Goal: Task Accomplishment & Management: Use online tool/utility

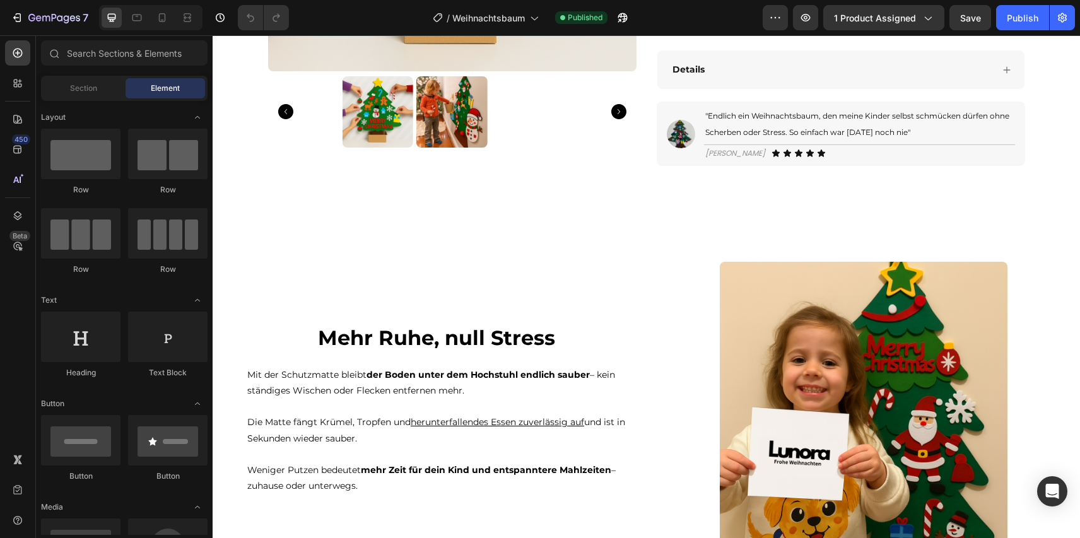
scroll to position [934, 0]
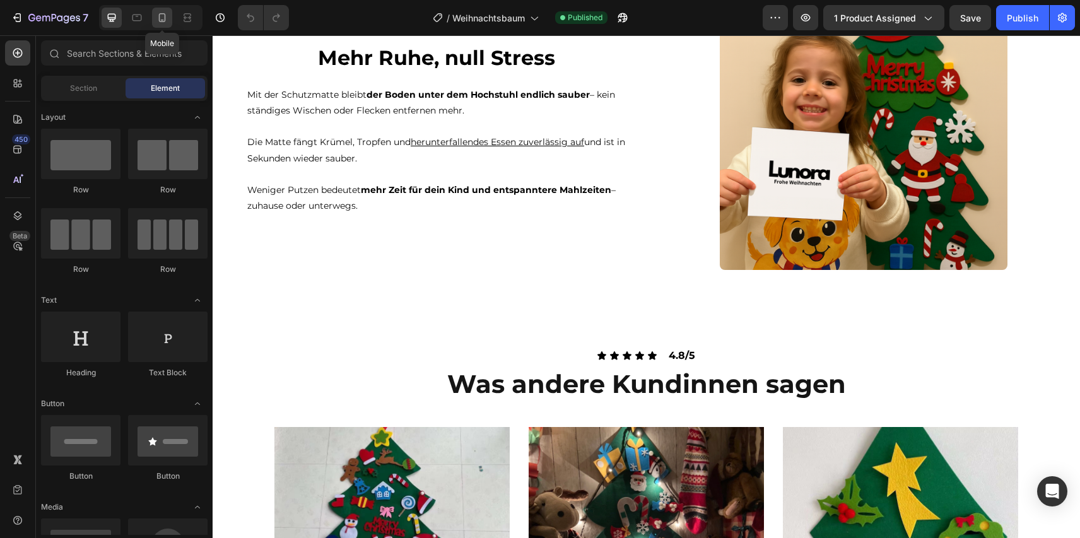
click at [163, 13] on icon at bounding box center [162, 17] width 13 height 13
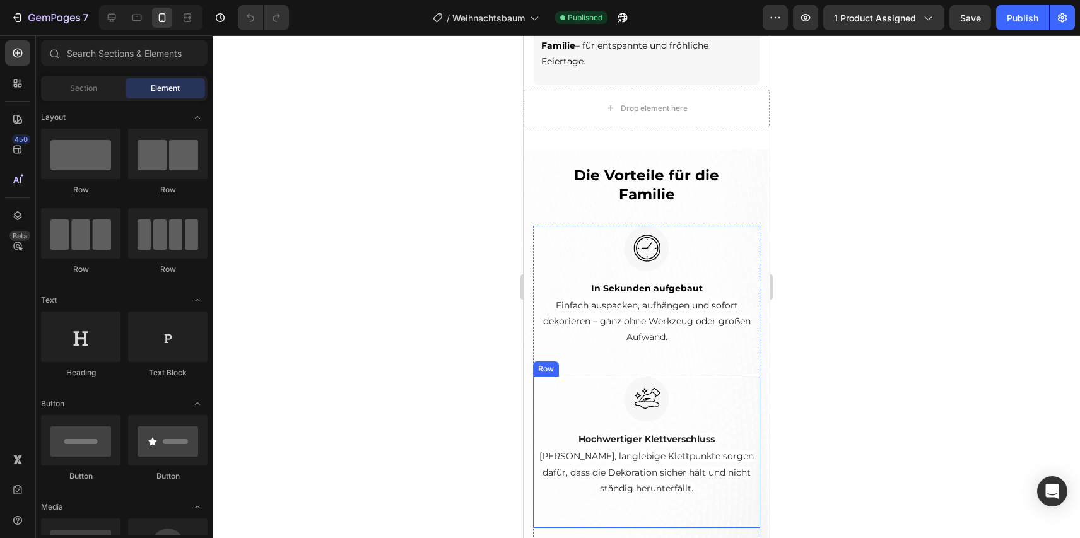
scroll to position [1123, 0]
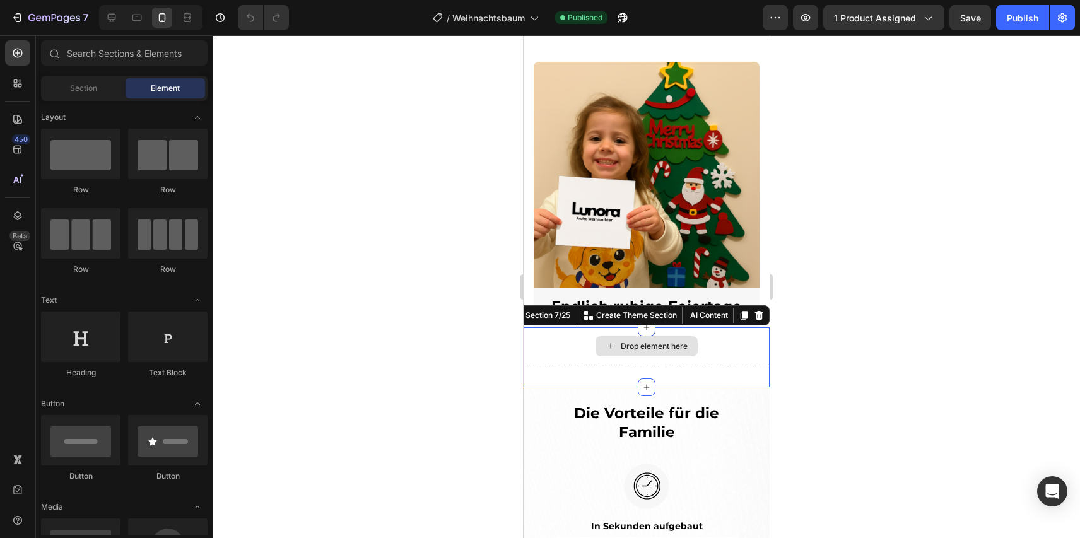
click at [741, 348] on div "Drop element here" at bounding box center [646, 346] width 246 height 38
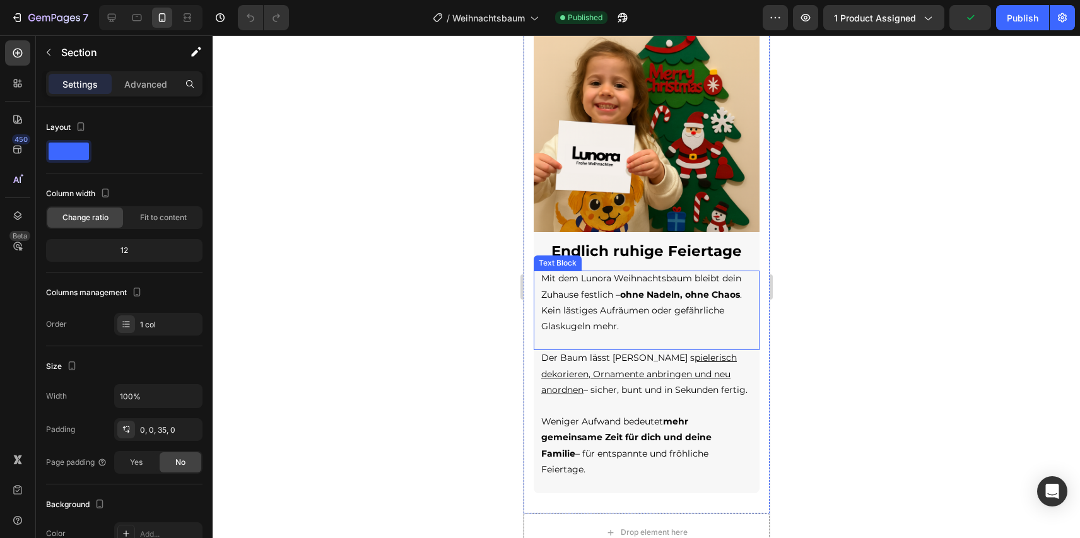
scroll to position [1333, 0]
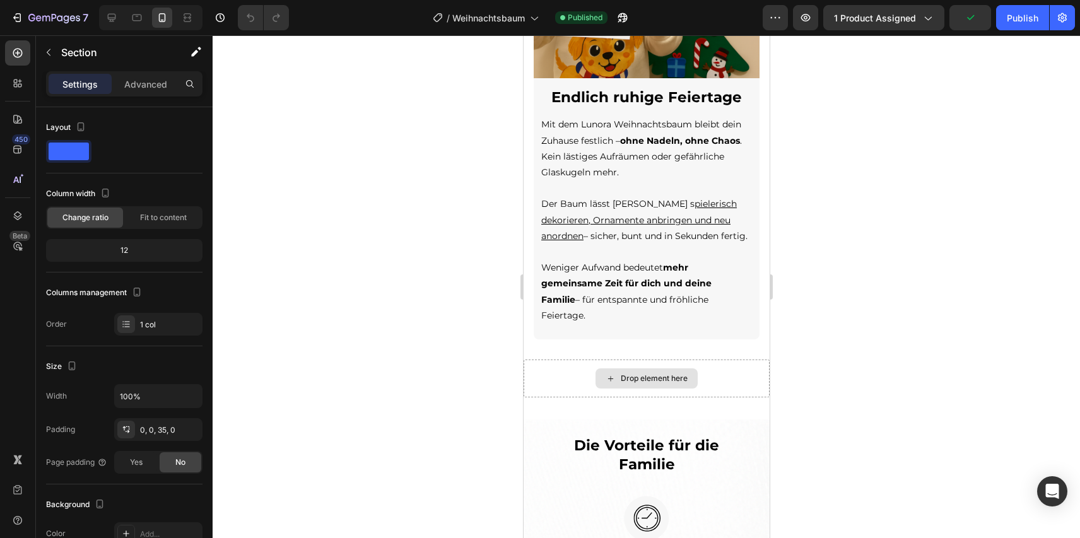
click at [718, 361] on div "Drop element here" at bounding box center [646, 379] width 246 height 38
click at [741, 382] on div "Drop element here Section 7/25" at bounding box center [646, 390] width 246 height 60
click at [742, 370] on div "Drop element here" at bounding box center [646, 379] width 246 height 38
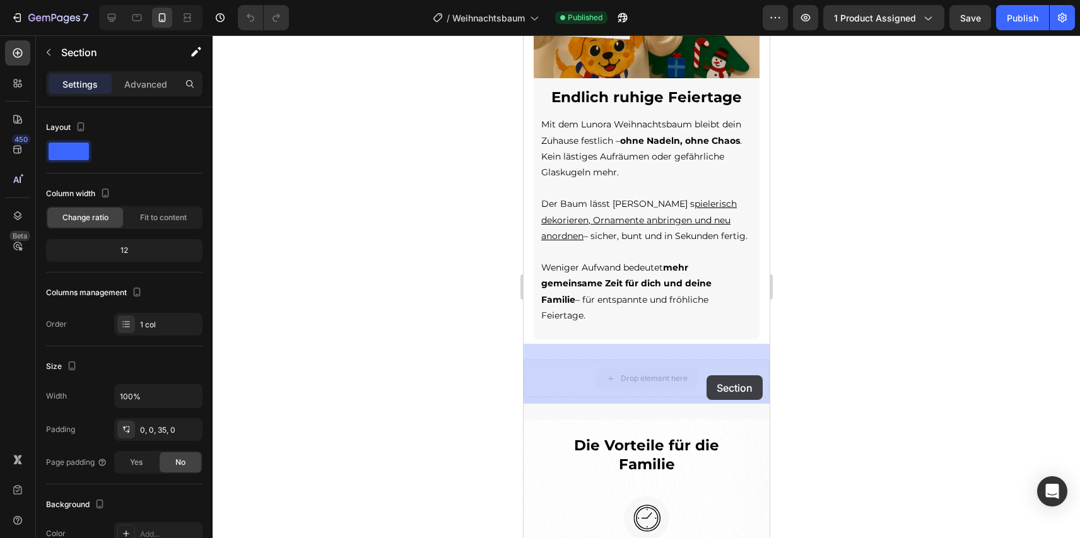
drag, startPoint x: 717, startPoint y: 358, endPoint x: 706, endPoint y: 375, distance: 19.9
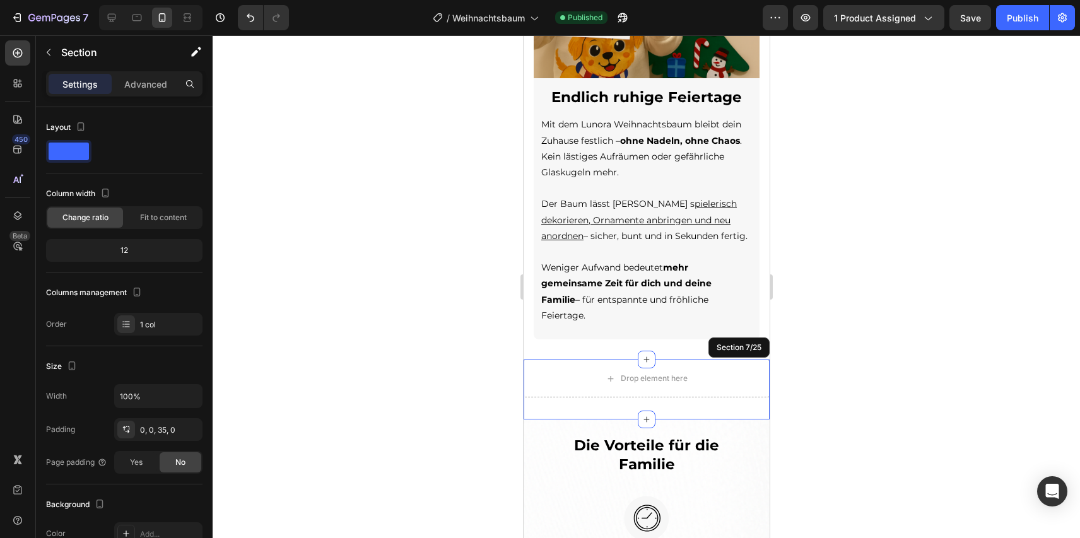
click at [727, 384] on div "Drop element here Section 7/25" at bounding box center [646, 390] width 246 height 60
click at [737, 394] on div "Drop element here Section 7/25" at bounding box center [646, 390] width 246 height 60
click at [812, 391] on div at bounding box center [646, 286] width 867 height 503
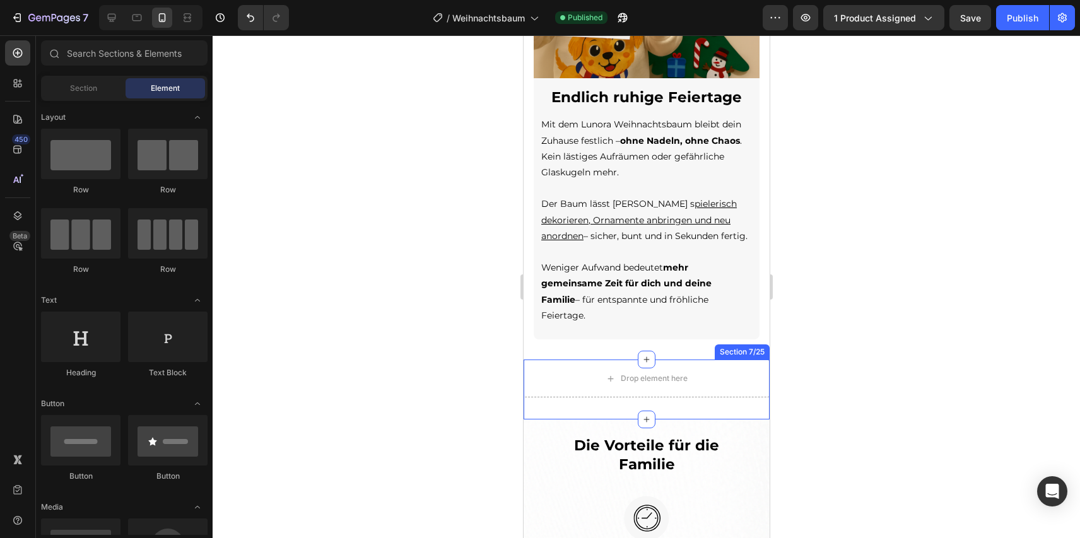
click at [749, 391] on div "Drop element here Section 7/25" at bounding box center [646, 390] width 246 height 60
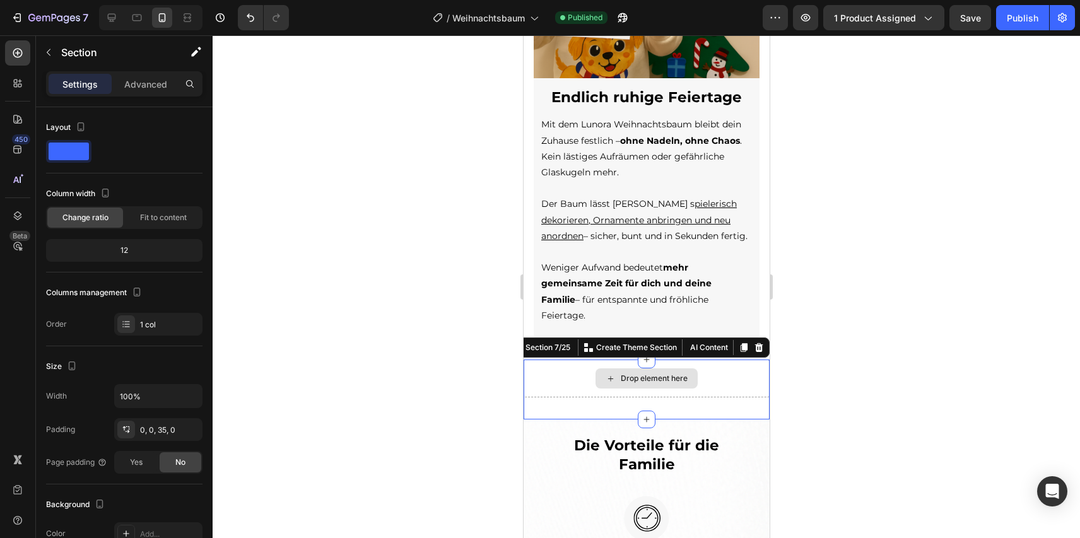
click at [762, 339] on div "Section 7/25 Create Theme Section AI Content Write with GemAI What would you li…" at bounding box center [638, 347] width 262 height 20
click at [756, 343] on icon at bounding box center [758, 347] width 8 height 9
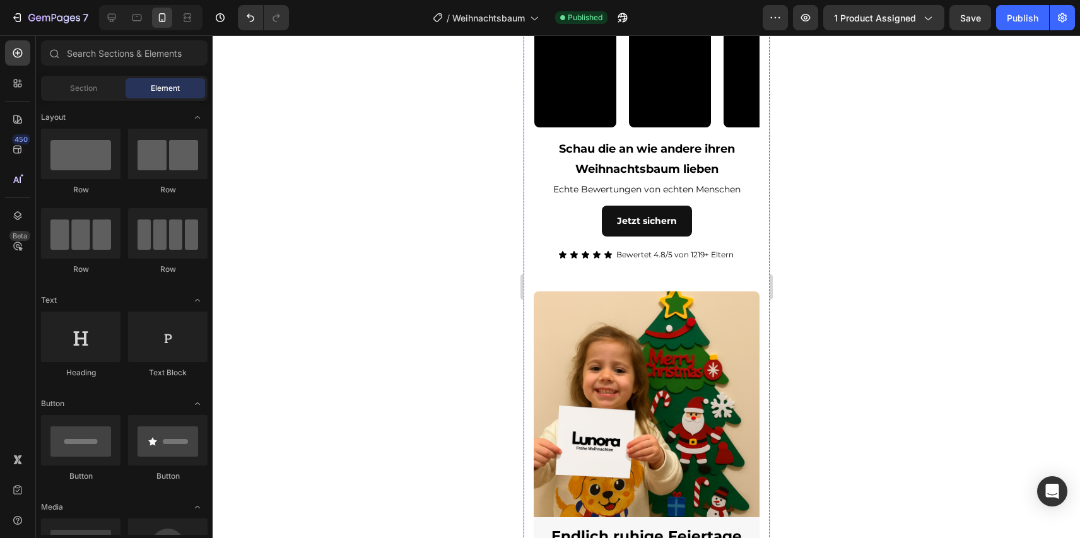
scroll to position [650, 0]
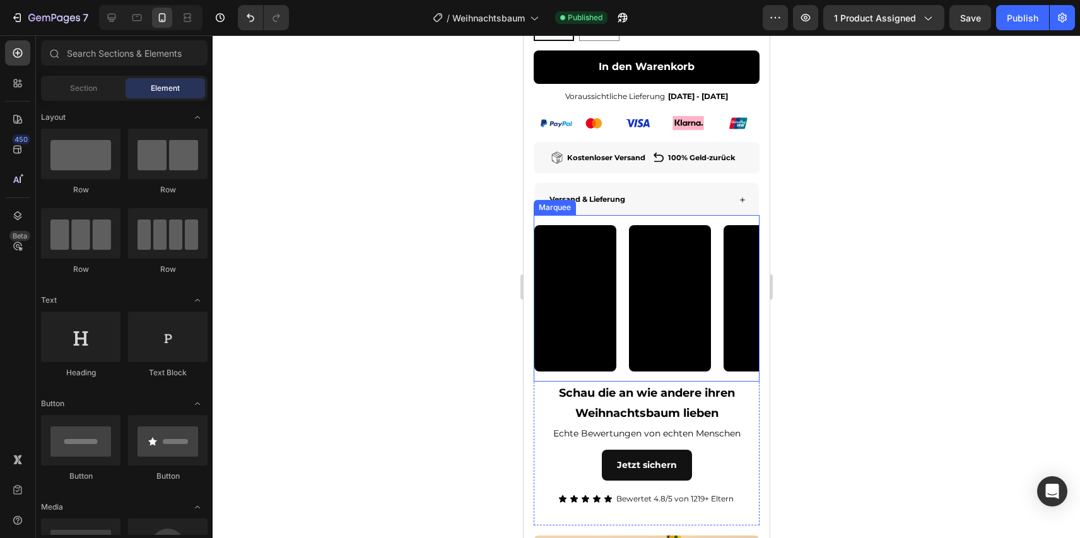
click at [718, 295] on div "Video" at bounding box center [675, 298] width 95 height 146
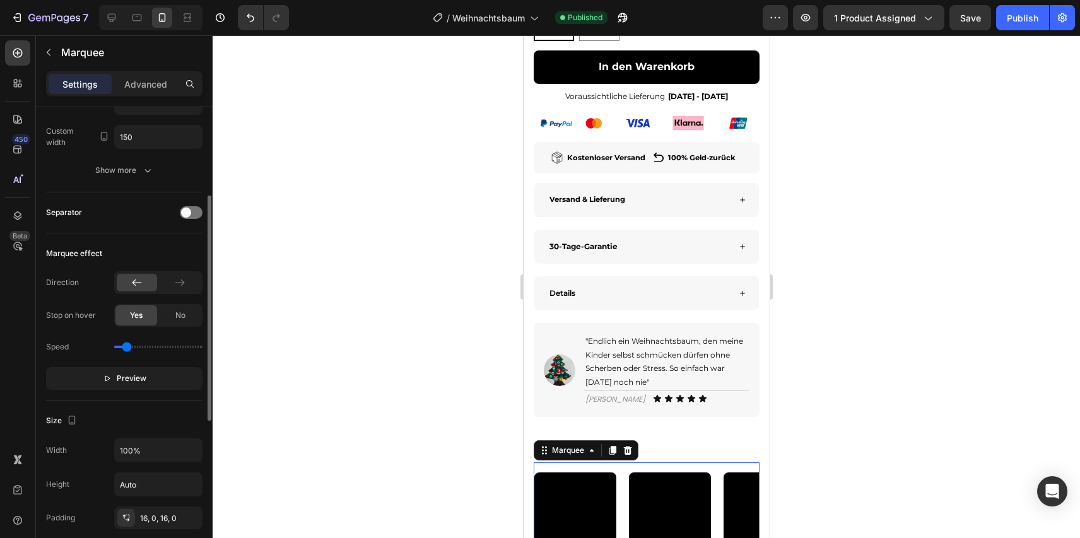
scroll to position [220, 0]
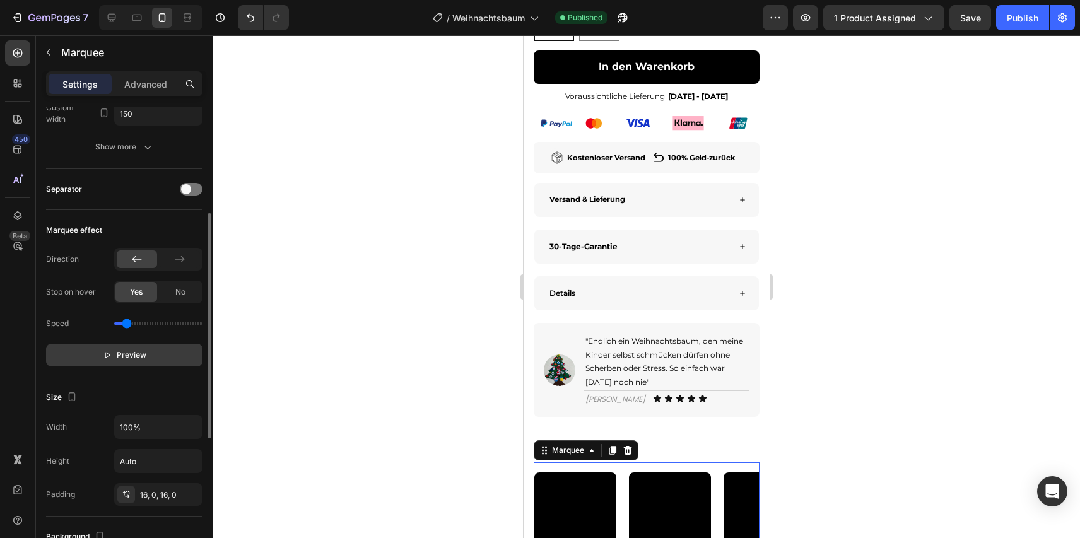
click at [131, 356] on span "Preview" at bounding box center [132, 355] width 30 height 13
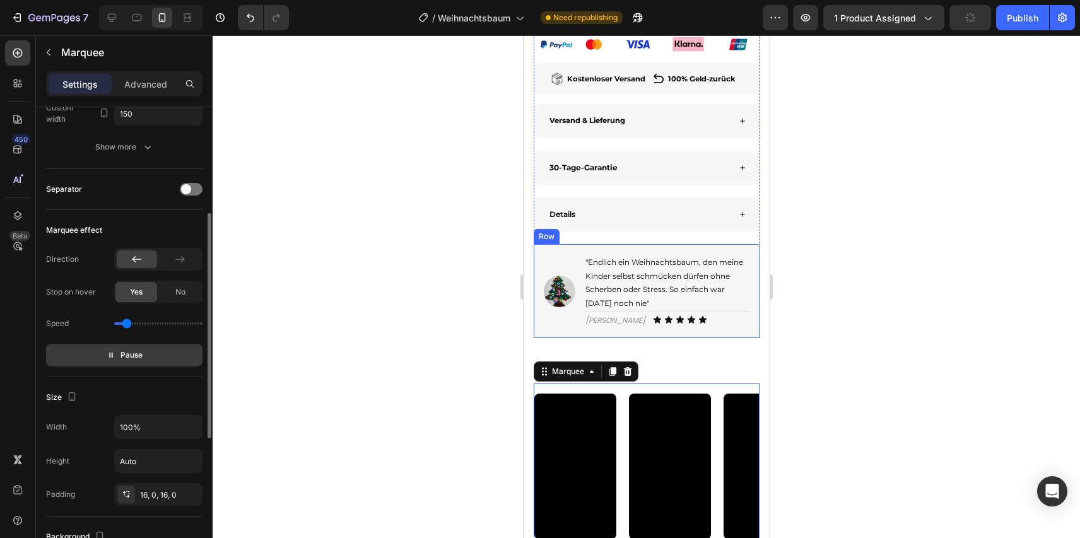
scroll to position [778, 0]
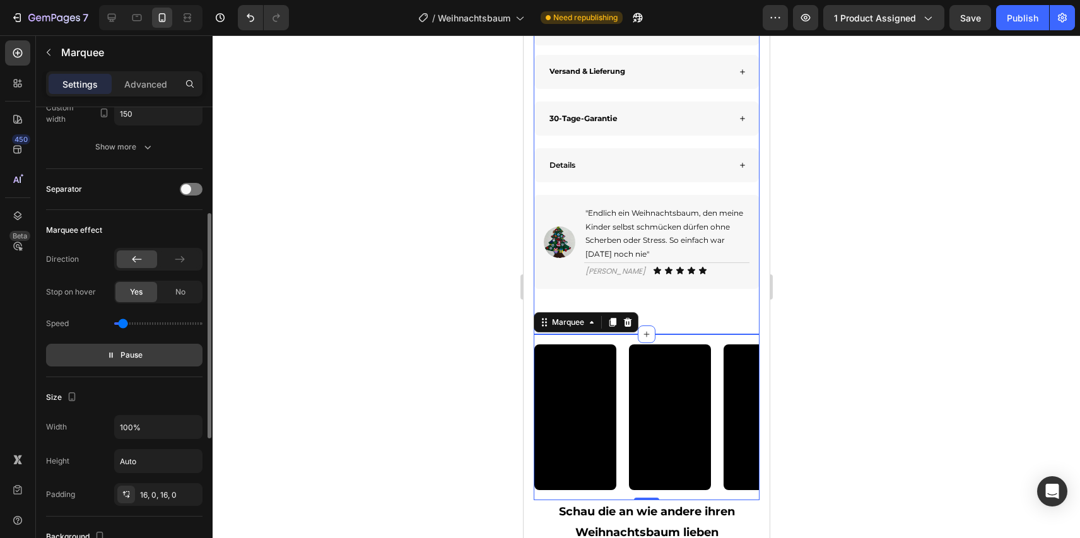
type input "0.2"
click at [122, 325] on input "range" at bounding box center [158, 323] width 88 height 3
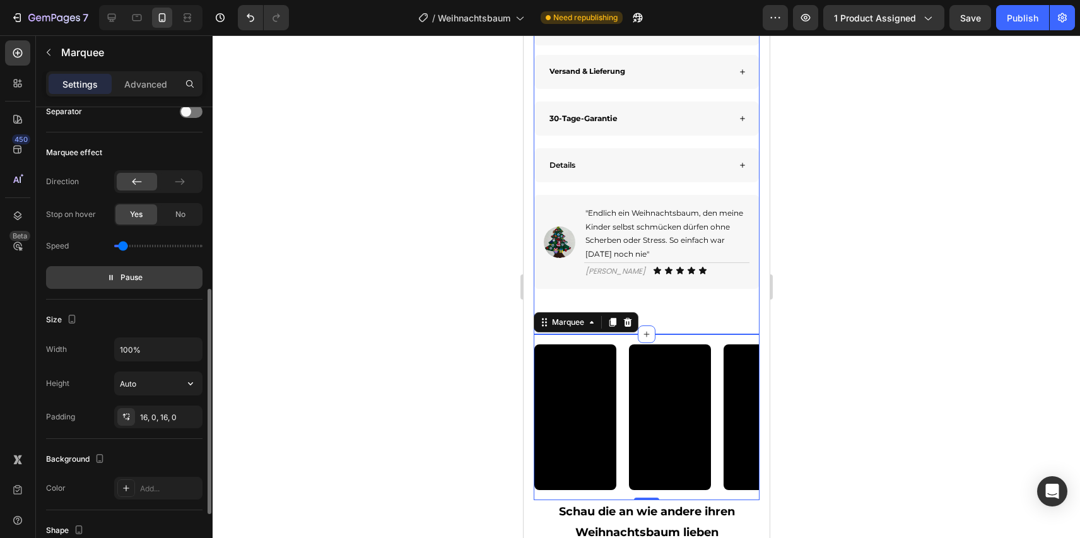
scroll to position [338, 0]
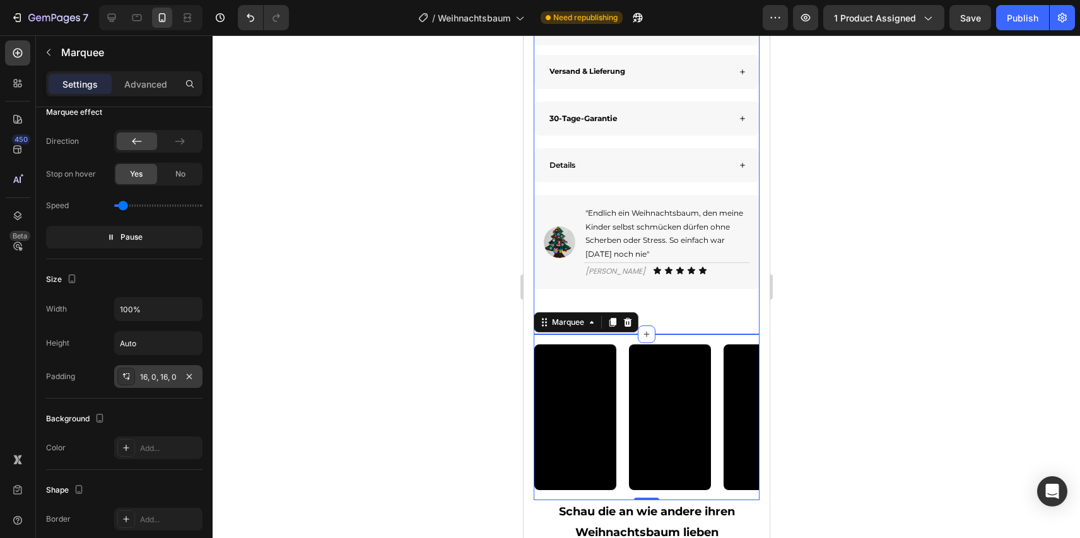
click at [155, 378] on div "16, 0, 16, 0" at bounding box center [158, 377] width 37 height 11
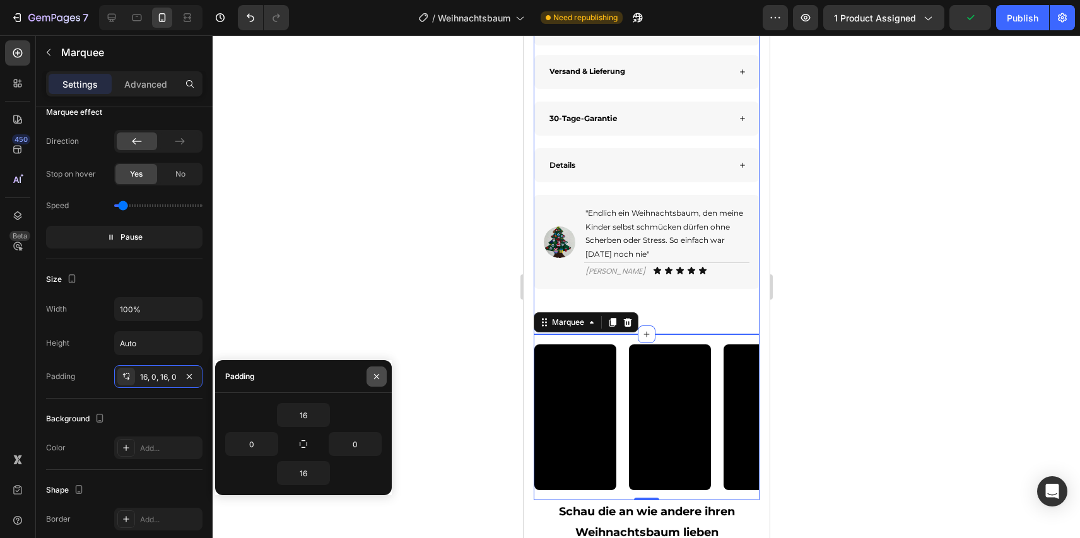
click at [372, 378] on icon "button" at bounding box center [377, 377] width 10 height 10
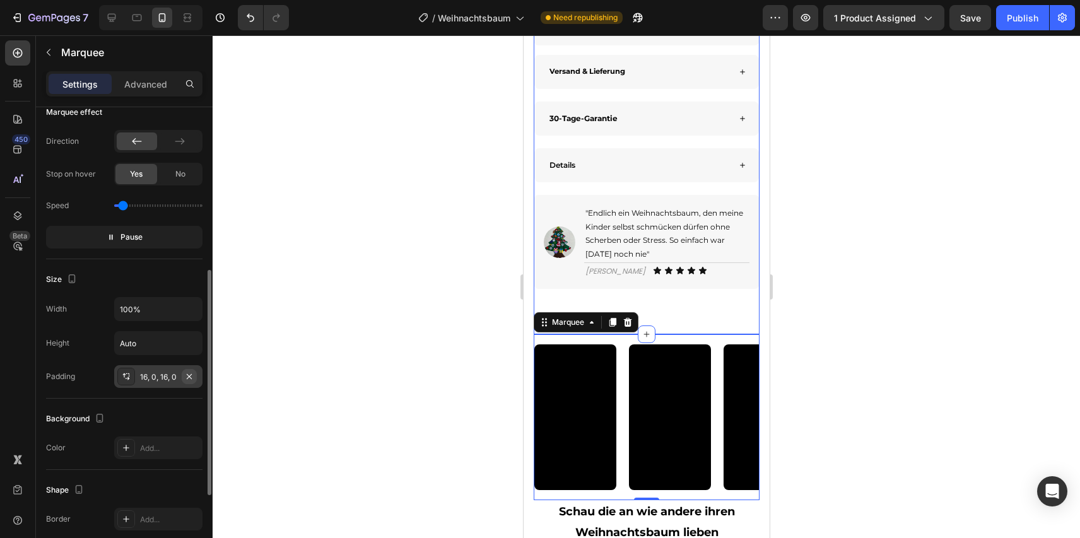
click at [189, 377] on icon "button" at bounding box center [189, 377] width 10 height 10
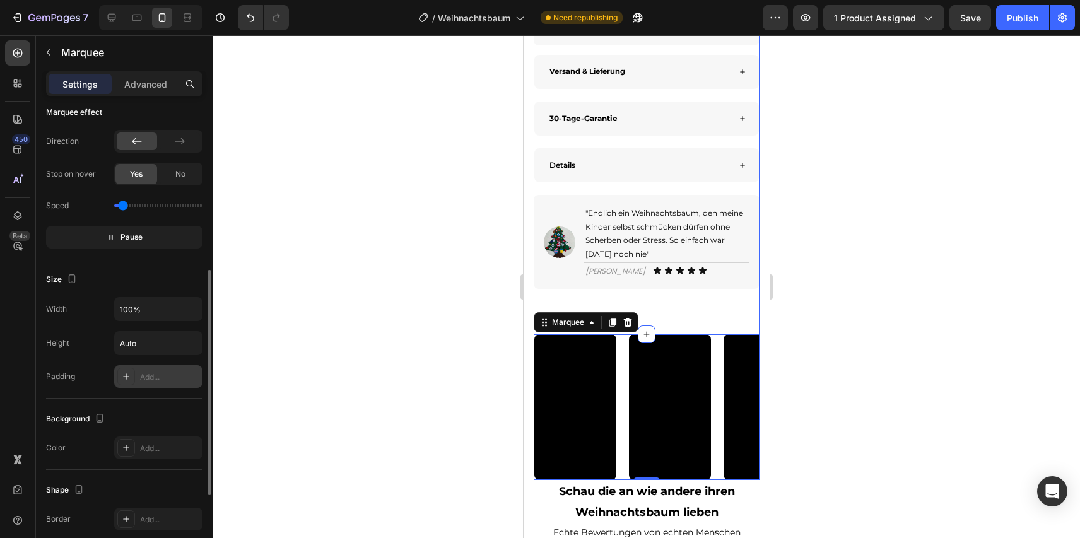
click at [164, 374] on div "Add..." at bounding box center [169, 377] width 59 height 11
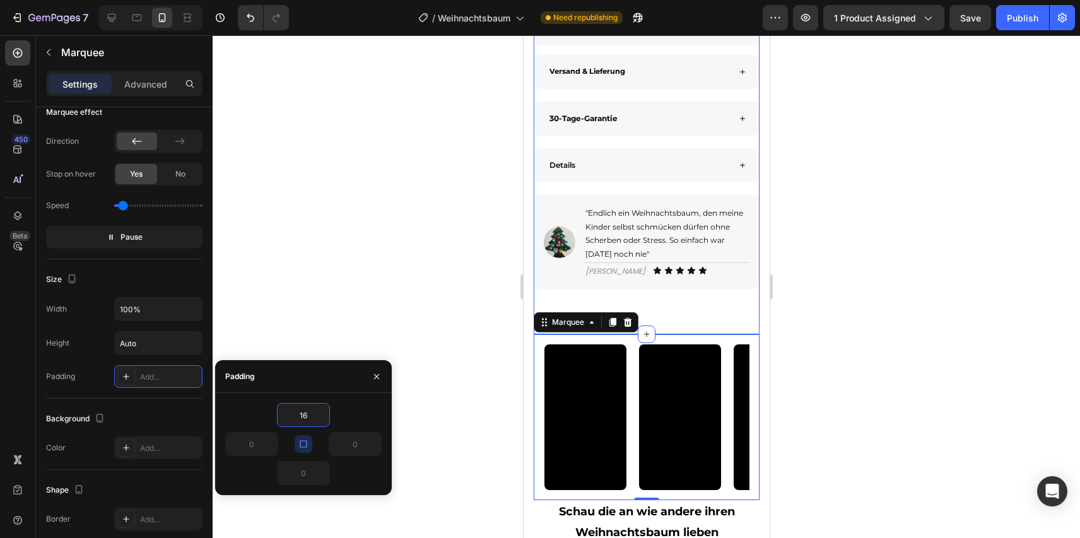
type input "16"
click at [355, 410] on div "16" at bounding box center [303, 415] width 156 height 24
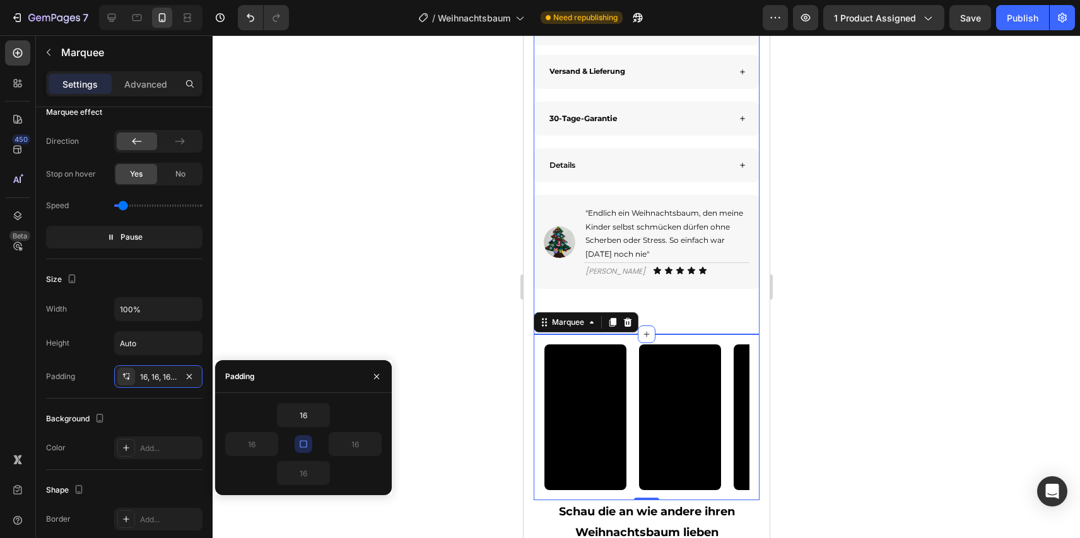
click at [312, 440] on div "16" at bounding box center [342, 444] width 78 height 24
click at [309, 440] on button "button" at bounding box center [304, 444] width 18 height 18
click at [358, 443] on input "16" at bounding box center [355, 444] width 52 height 23
type input "0"
click at [240, 442] on input "16" at bounding box center [252, 444] width 52 height 23
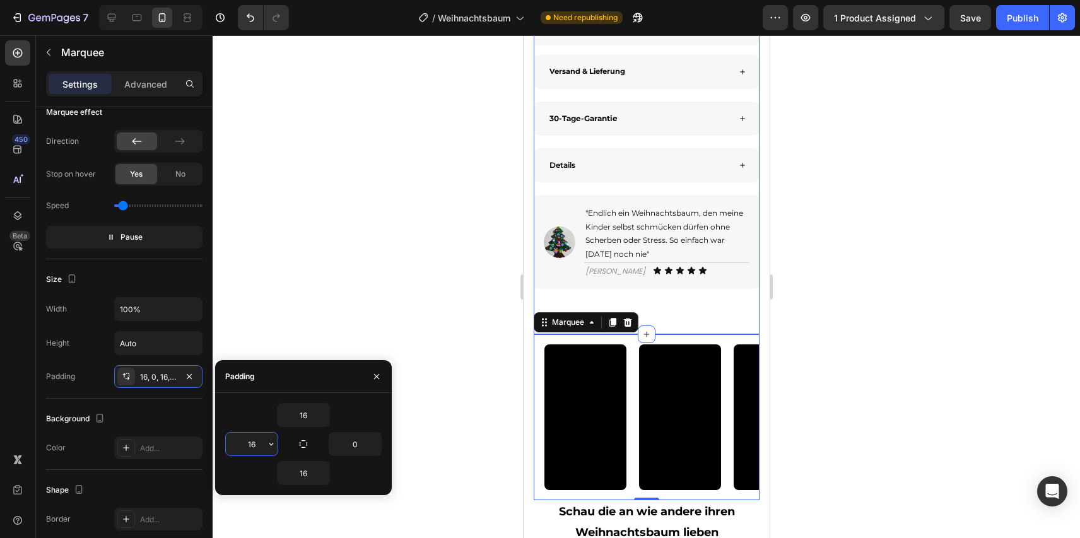
click at [240, 442] on input "16" at bounding box center [252, 444] width 52 height 23
type input "0"
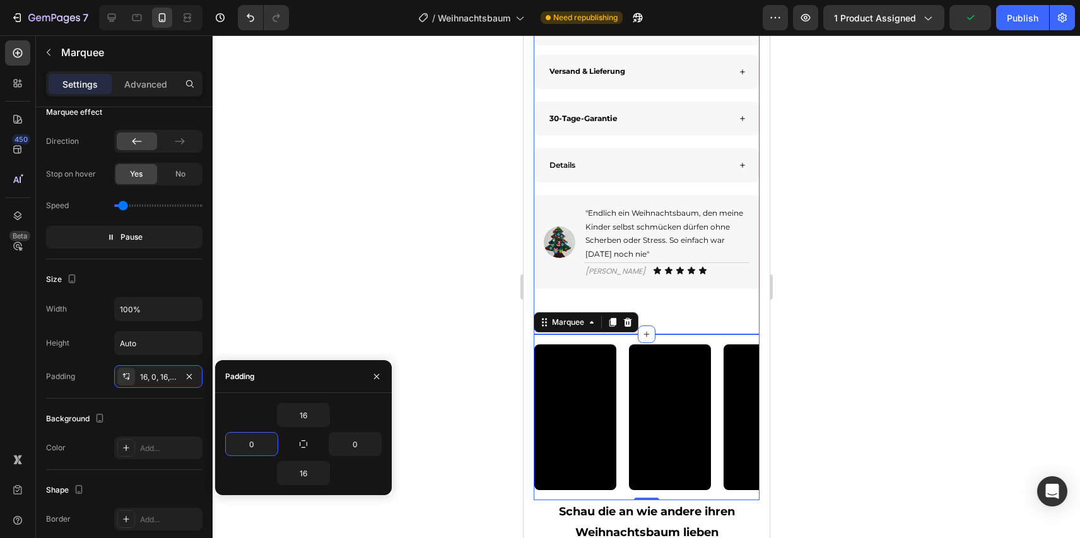
click at [344, 279] on div at bounding box center [646, 286] width 867 height 503
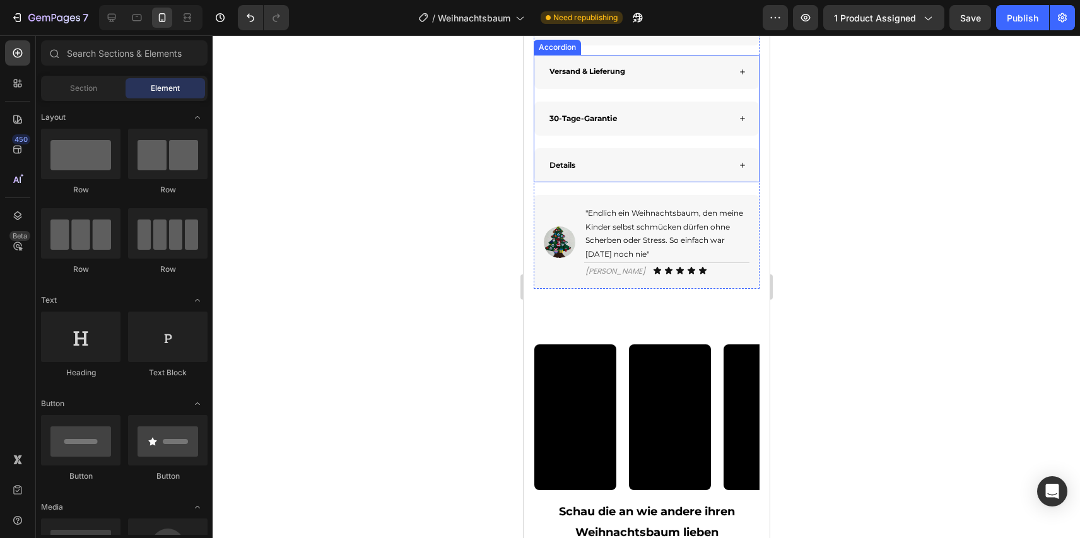
click at [583, 173] on div "Details" at bounding box center [638, 165] width 182 height 15
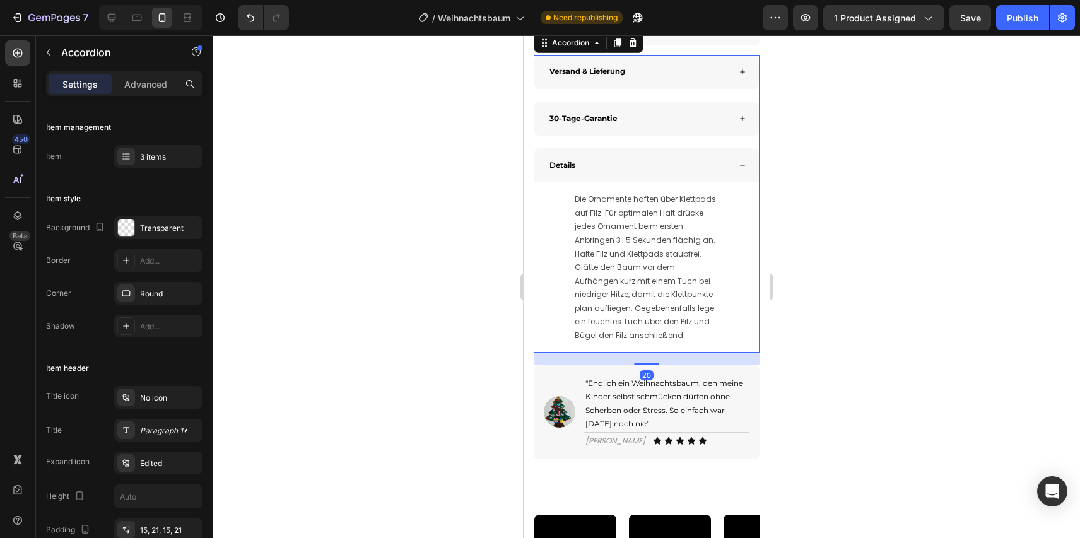
click at [572, 170] on span "Details" at bounding box center [562, 164] width 26 height 9
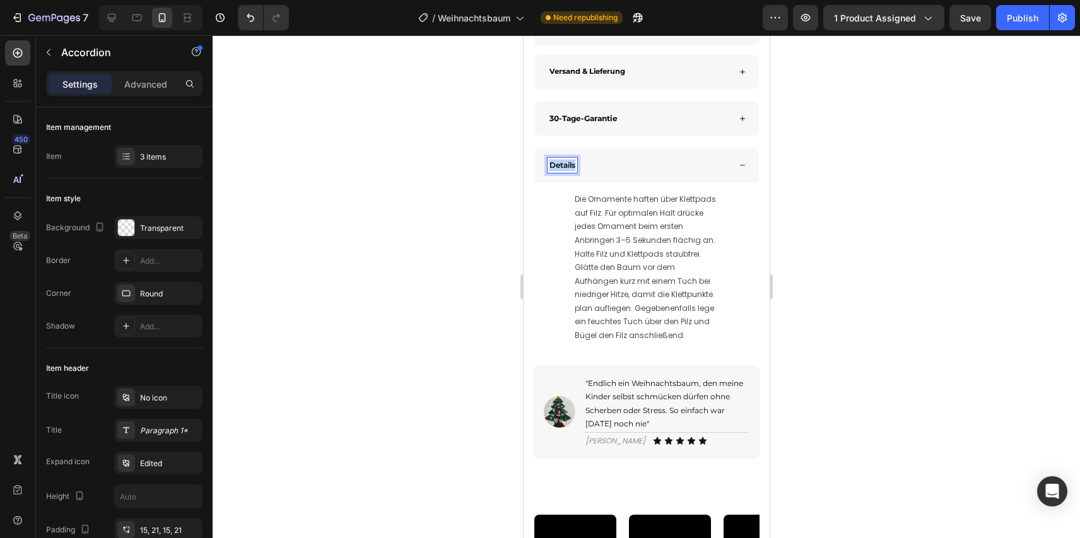
click at [572, 170] on span "Details" at bounding box center [562, 164] width 26 height 9
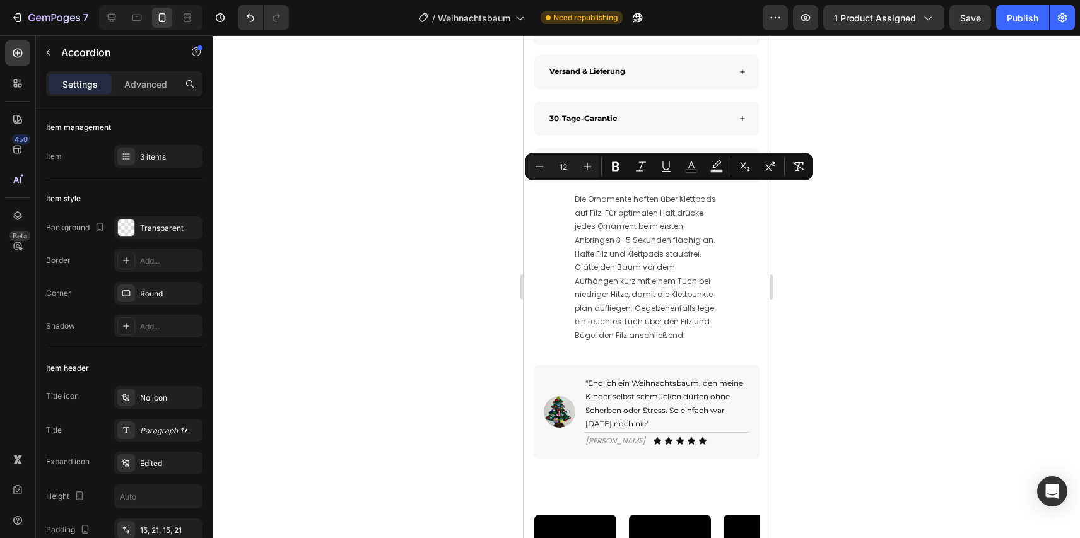
click at [572, 170] on span "Details" at bounding box center [562, 164] width 26 height 9
click at [614, 167] on icon "Editor contextual toolbar" at bounding box center [615, 166] width 13 height 13
click at [626, 182] on div "Details" at bounding box center [646, 165] width 225 height 34
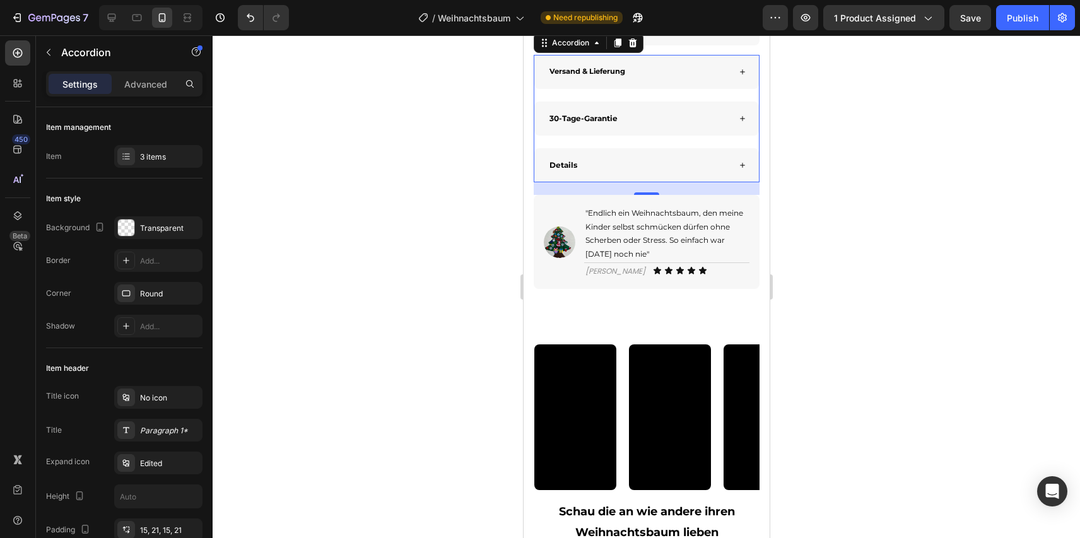
click at [840, 196] on div at bounding box center [646, 286] width 867 height 503
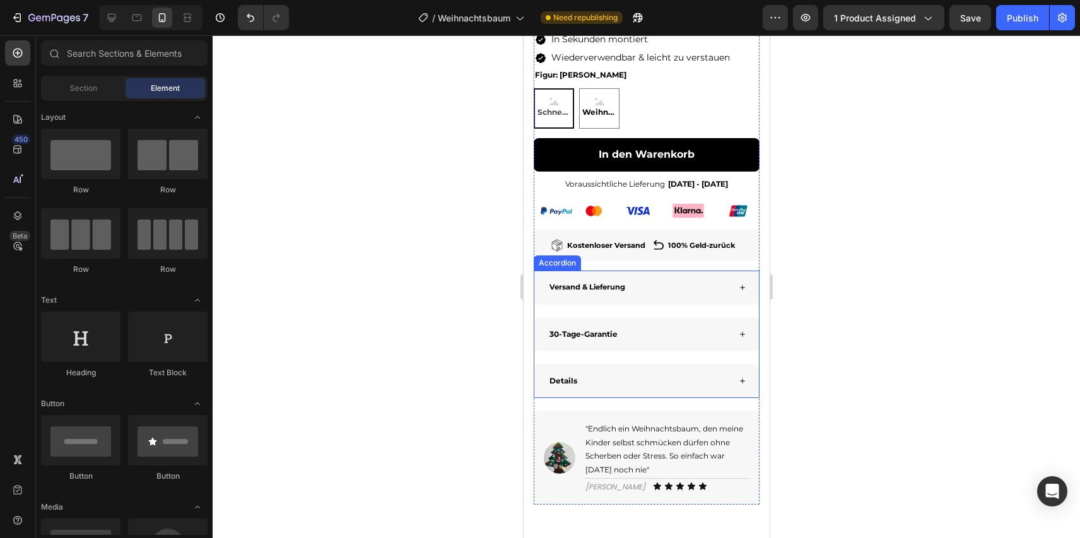
scroll to position [560, 0]
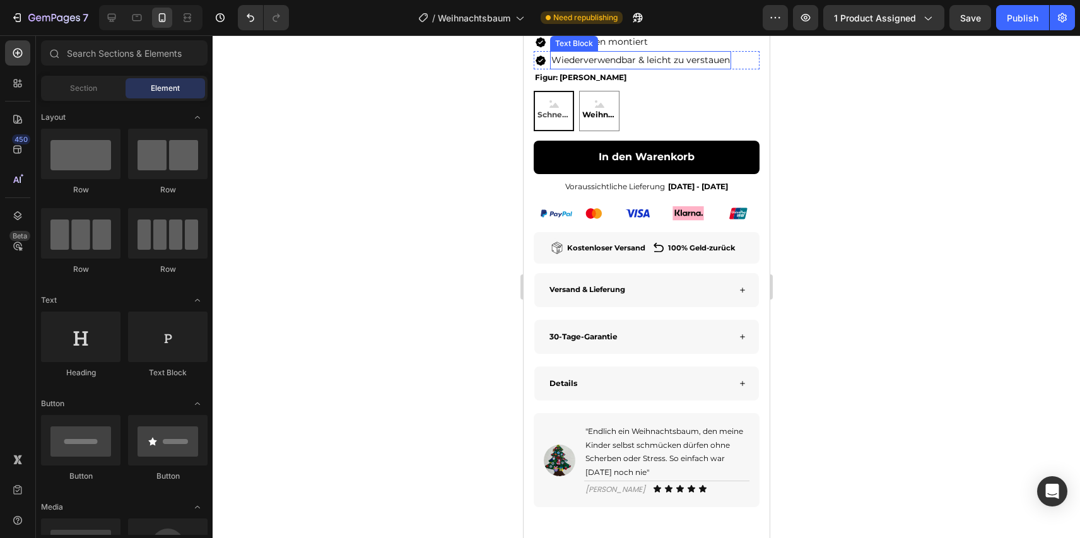
click at [674, 66] on span "Wiederverwendbar & leicht zu verstauen" at bounding box center [640, 59] width 179 height 11
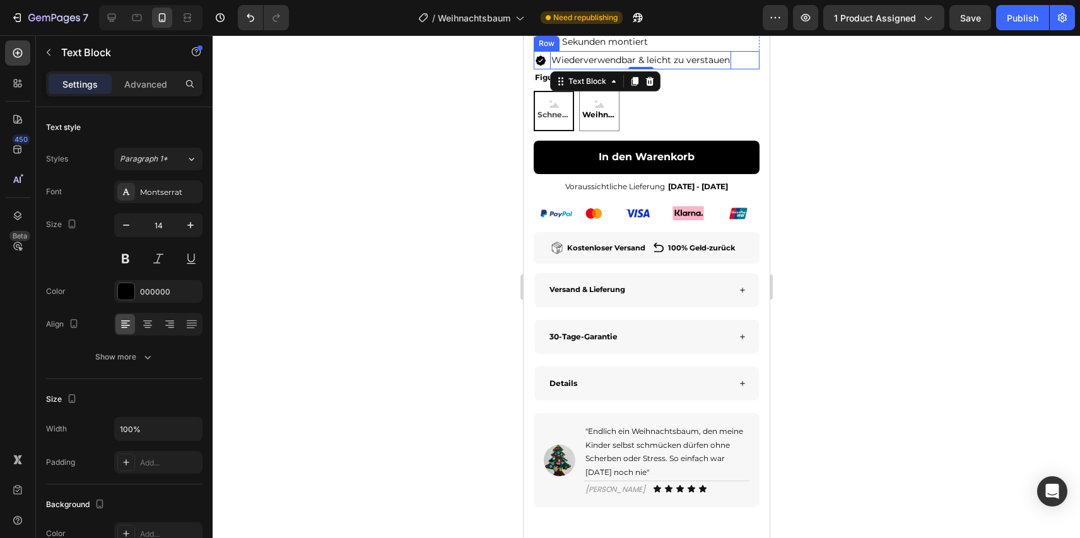
click at [748, 69] on div "Image Wiederverwendbar & leicht zu verstauen Text Block 0 Row" at bounding box center [646, 60] width 226 height 18
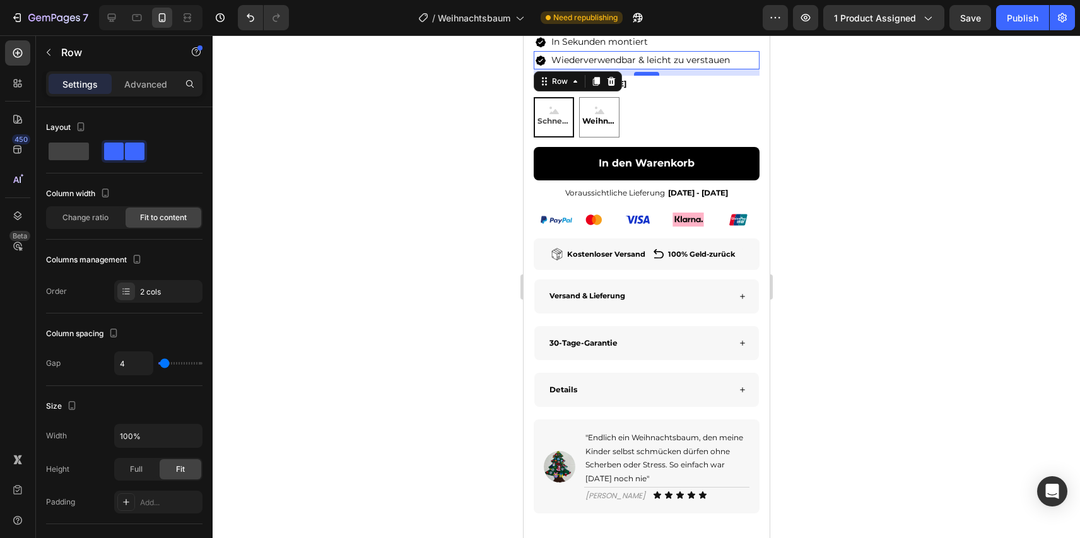
drag, startPoint x: 652, startPoint y: 94, endPoint x: 651, endPoint y: 100, distance: 6.4
click at [651, 76] on div at bounding box center [645, 74] width 25 height 4
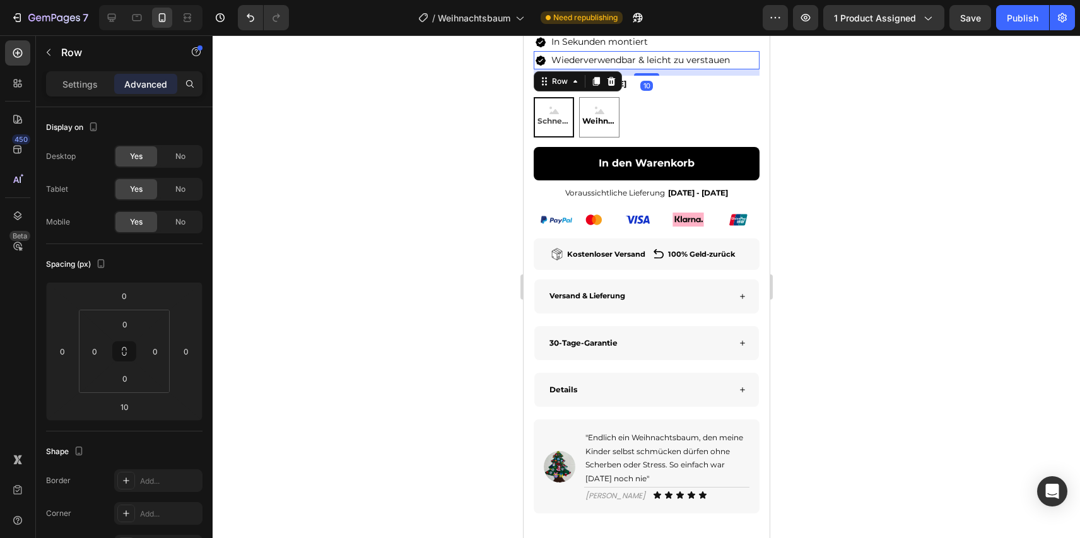
click at [862, 110] on div at bounding box center [646, 286] width 867 height 503
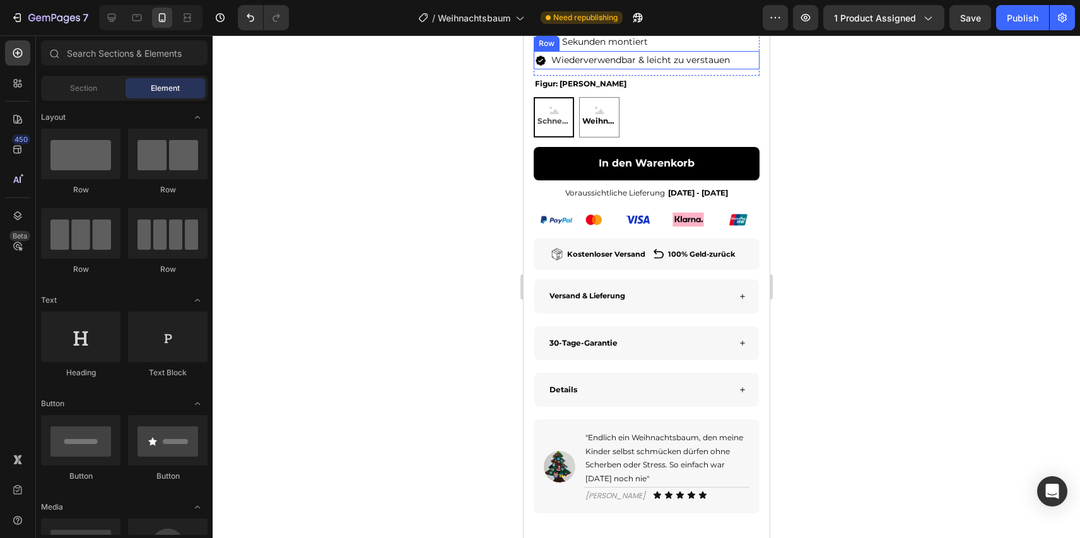
click at [745, 69] on div "Image Wiederverwendbar & leicht zu verstauen Text Block Row" at bounding box center [646, 60] width 226 height 18
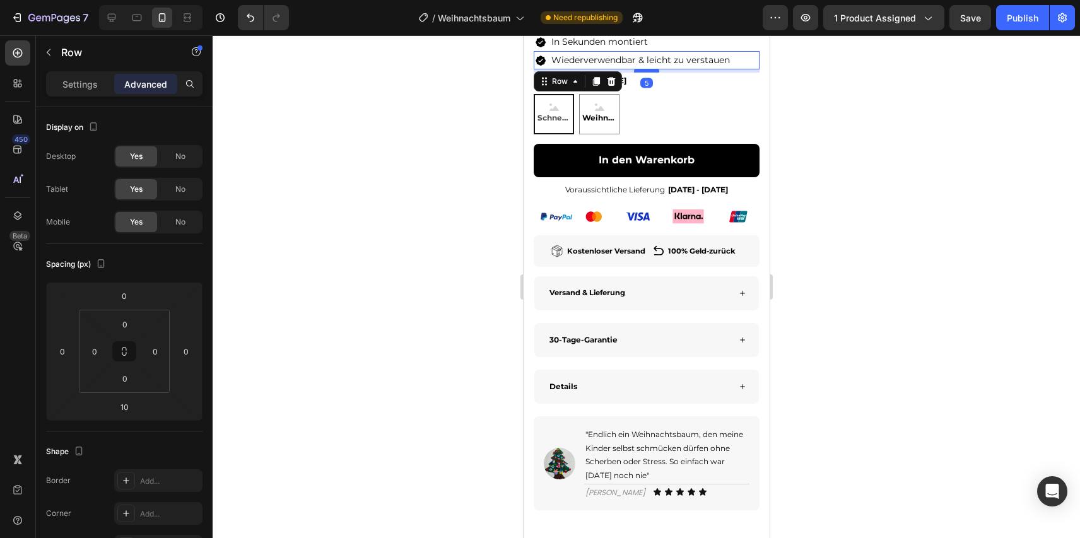
drag, startPoint x: 645, startPoint y: 100, endPoint x: 657, endPoint y: 97, distance: 11.8
click at [657, 73] on div at bounding box center [645, 71] width 25 height 4
type input "5"
click at [1006, 23] on button "Publish" at bounding box center [1022, 17] width 53 height 25
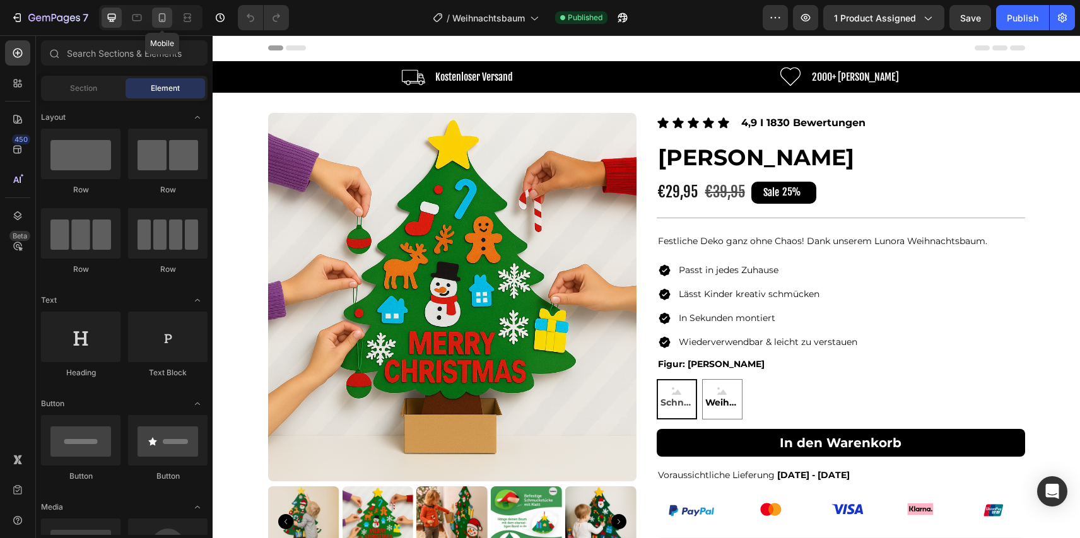
click at [161, 19] on icon at bounding box center [162, 17] width 13 height 13
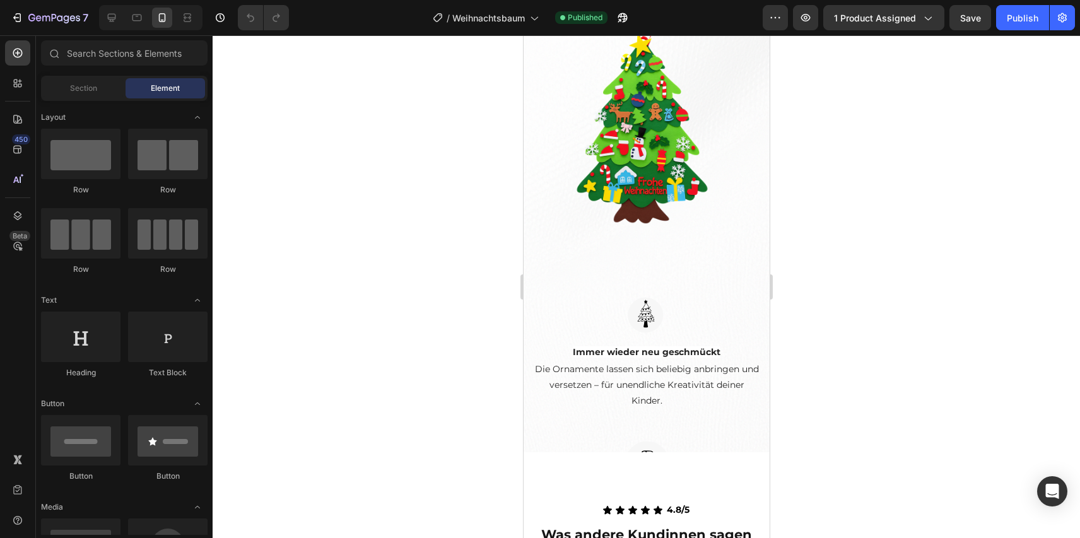
scroll to position [2139, 0]
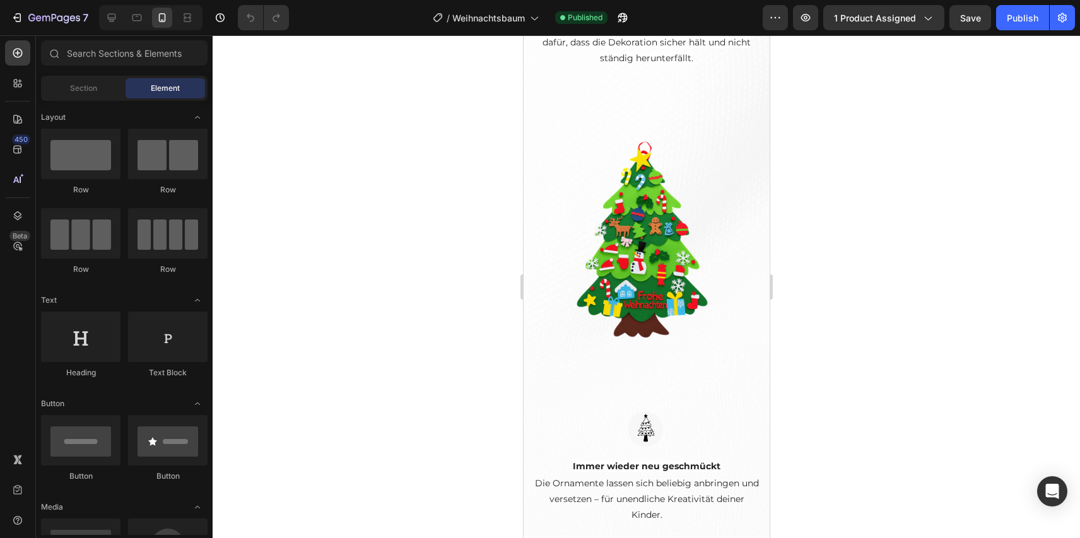
click at [665, 315] on img at bounding box center [646, 241] width 214 height 286
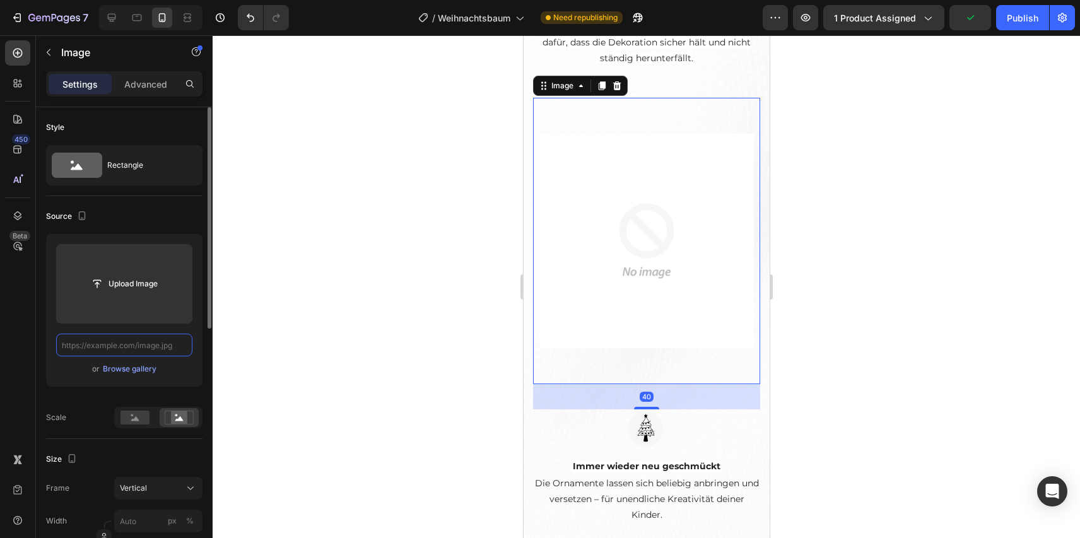
scroll to position [0, 0]
paste input "https://cdn.shopify.com/s/files/1/0927/7983/9830/files/Dein_Vater_3.png?v=17589…"
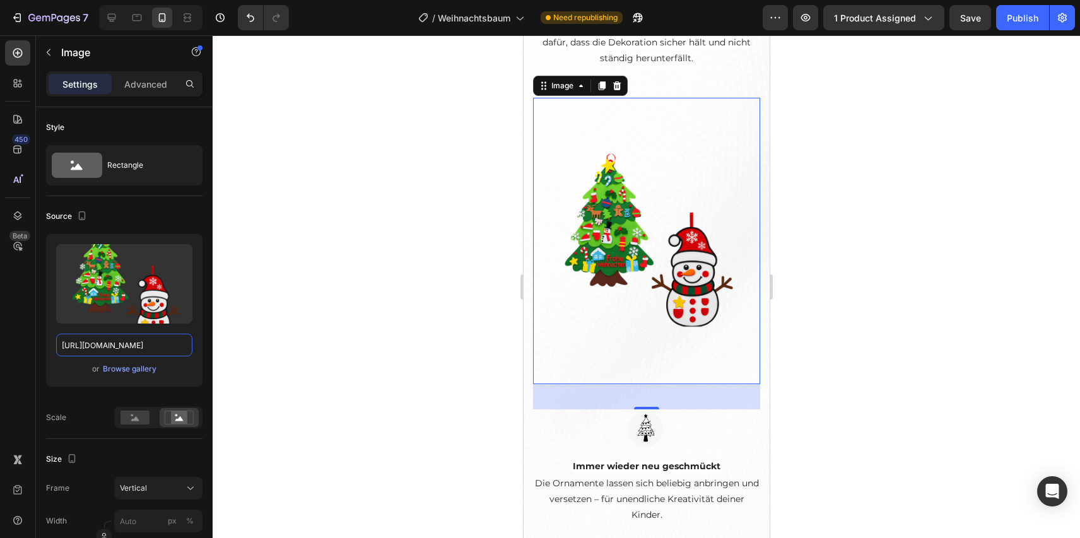
type input "https://cdn.shopify.com/s/files/1/0927/7983/9830/files/Dein_Vater_3.png?v=17589…"
click at [334, 303] on div at bounding box center [646, 286] width 867 height 503
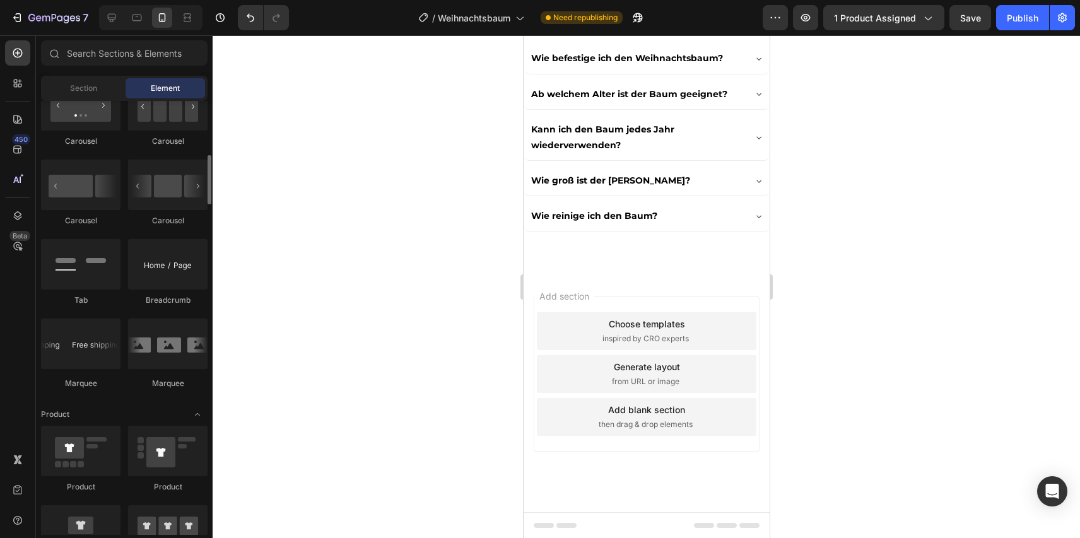
scroll to position [1362, 0]
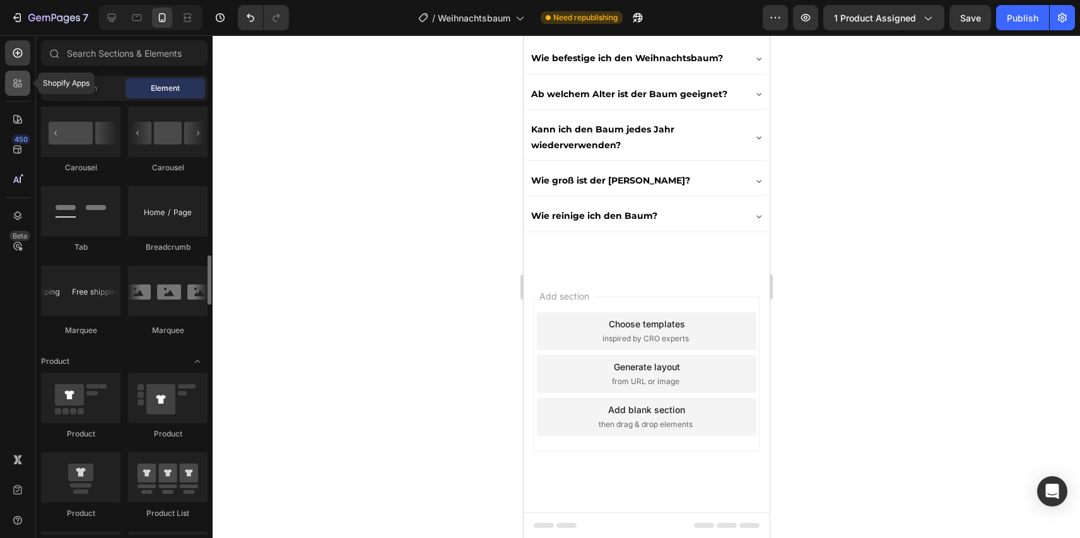
click at [20, 84] on icon at bounding box center [20, 86] width 4 height 4
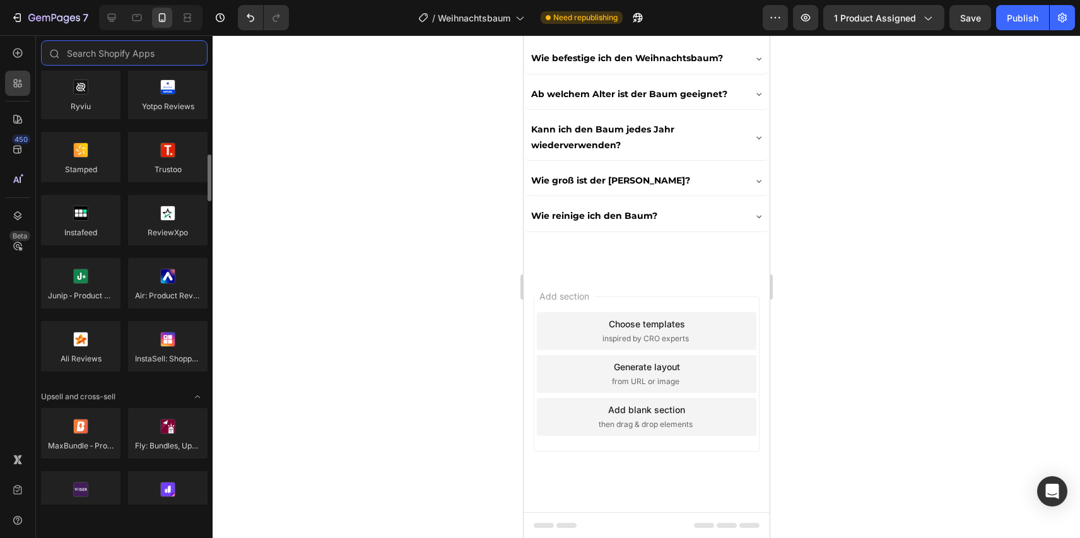
scroll to position [0, 0]
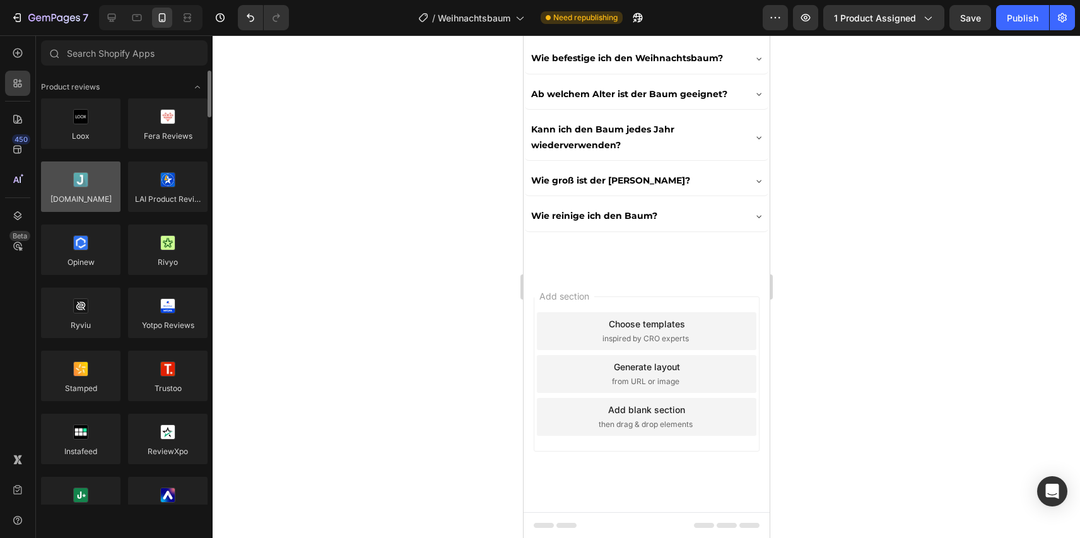
click at [102, 196] on div at bounding box center [80, 186] width 79 height 50
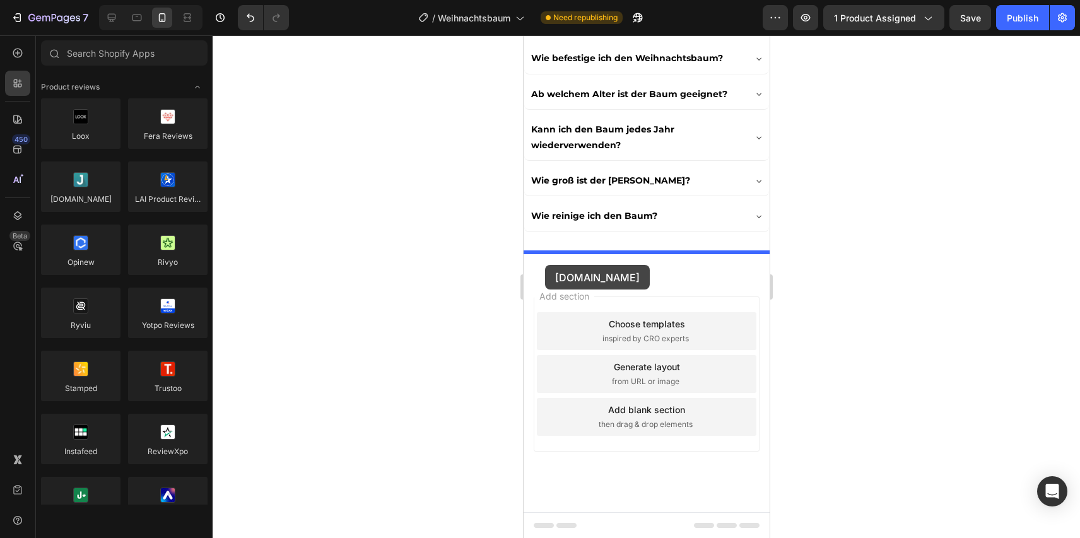
drag, startPoint x: 625, startPoint y: 232, endPoint x: 544, endPoint y: 265, distance: 87.4
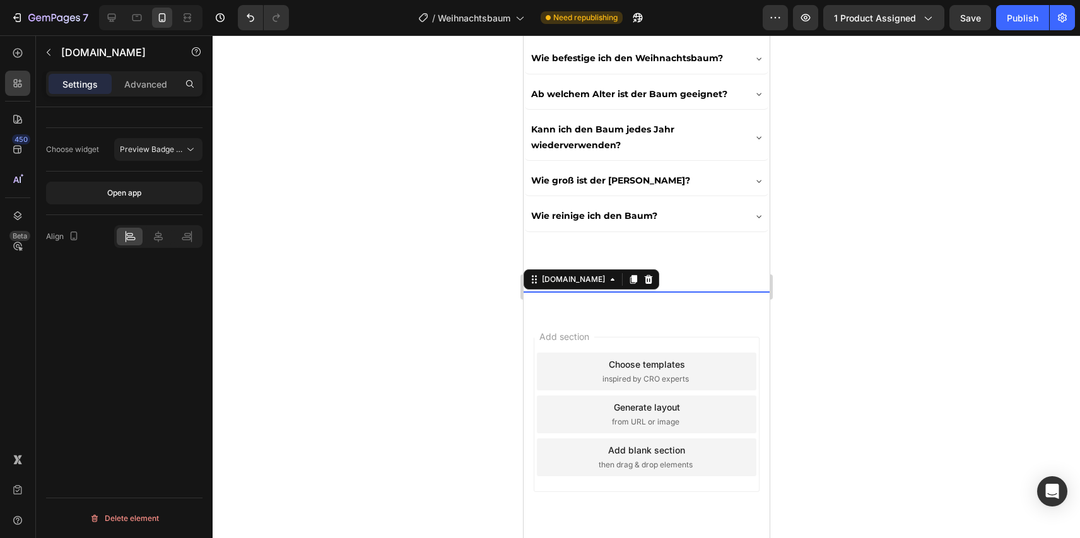
scroll to position [5007, 0]
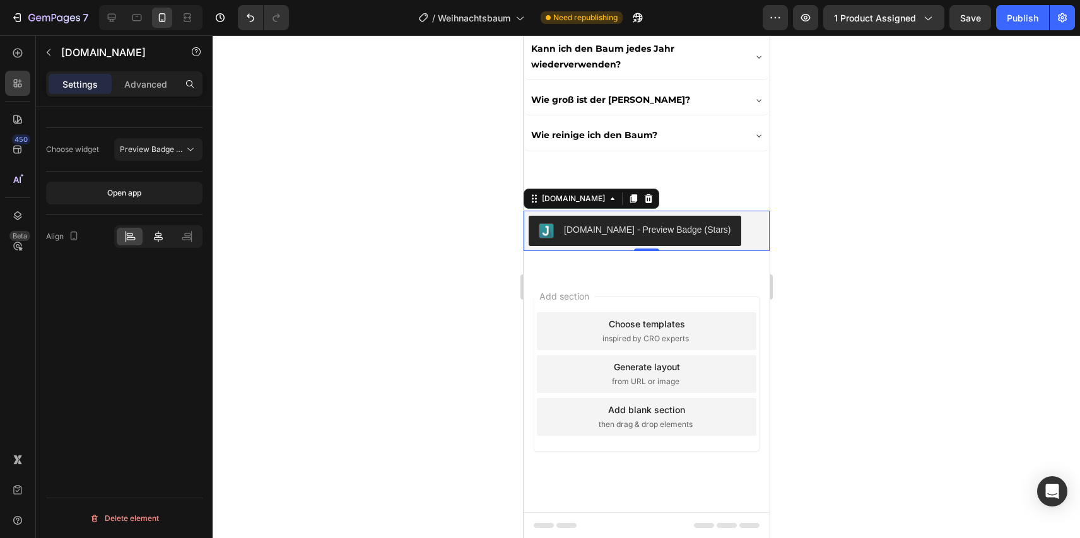
click at [158, 235] on icon at bounding box center [158, 236] width 9 height 11
click at [160, 150] on span "Preview Badge (Stars)" at bounding box center [160, 148] width 80 height 9
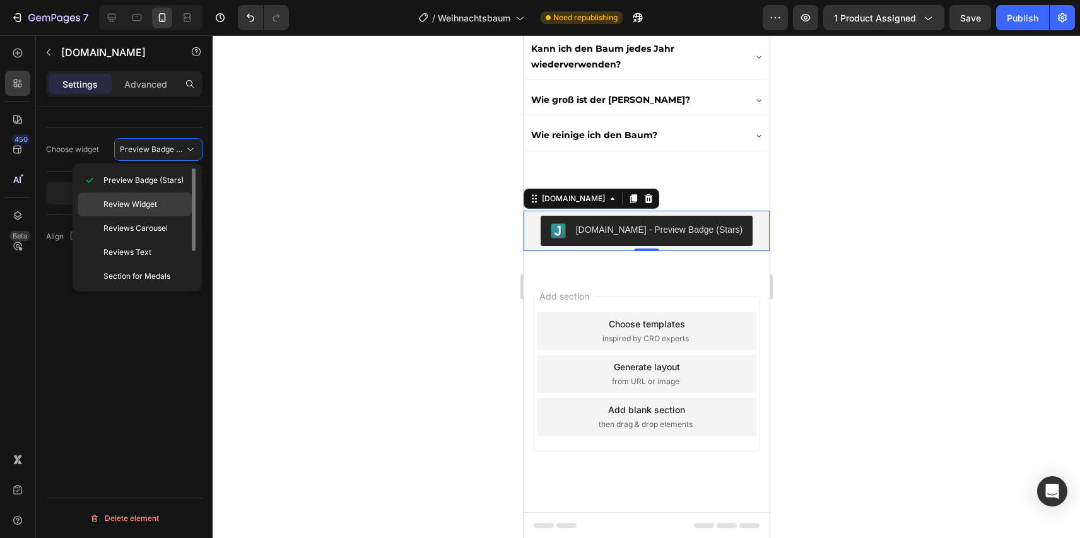
click at [156, 196] on div "Review Widget" at bounding box center [135, 204] width 114 height 24
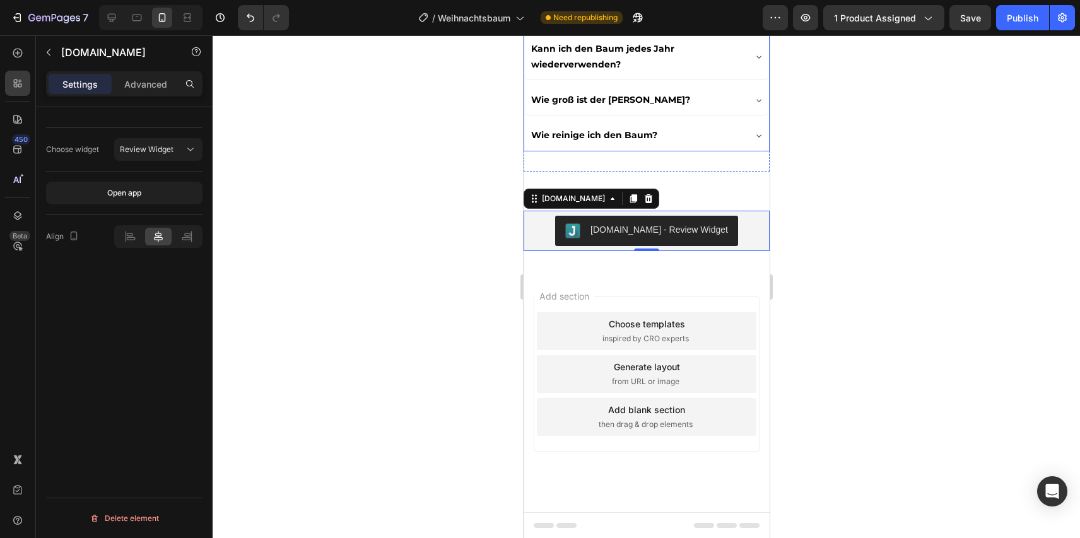
click at [1011, 30] on div "7 Version history / Weihnachtsbaum Need republishing Preview 1 product assigned…" at bounding box center [540, 18] width 1080 height 36
click at [1013, 26] on button "Publish" at bounding box center [1022, 17] width 53 height 25
click at [730, 249] on div "Judge.me - Review Widget" at bounding box center [646, 231] width 246 height 40
click at [826, 208] on div at bounding box center [646, 286] width 867 height 503
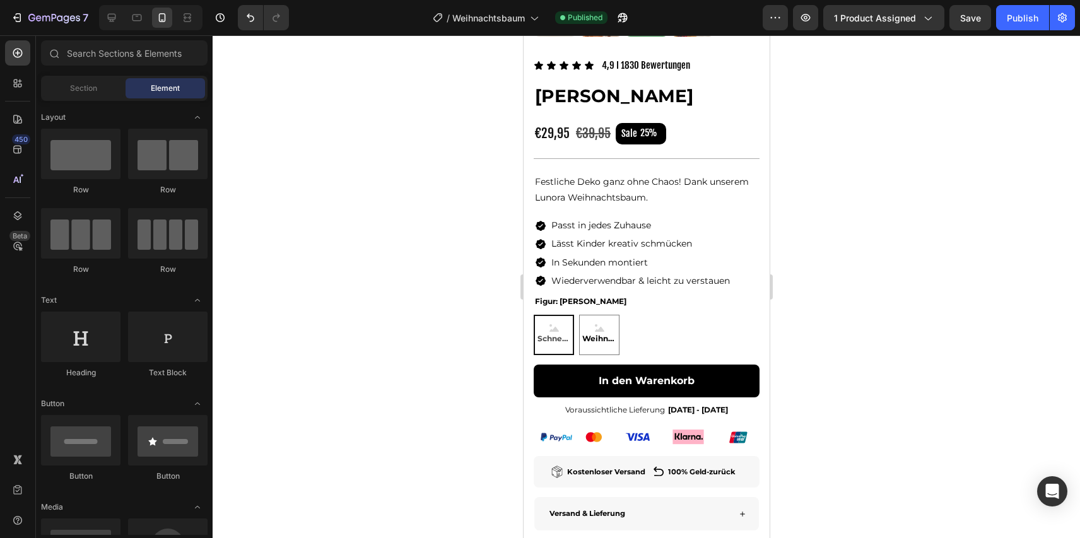
scroll to position [328, 0]
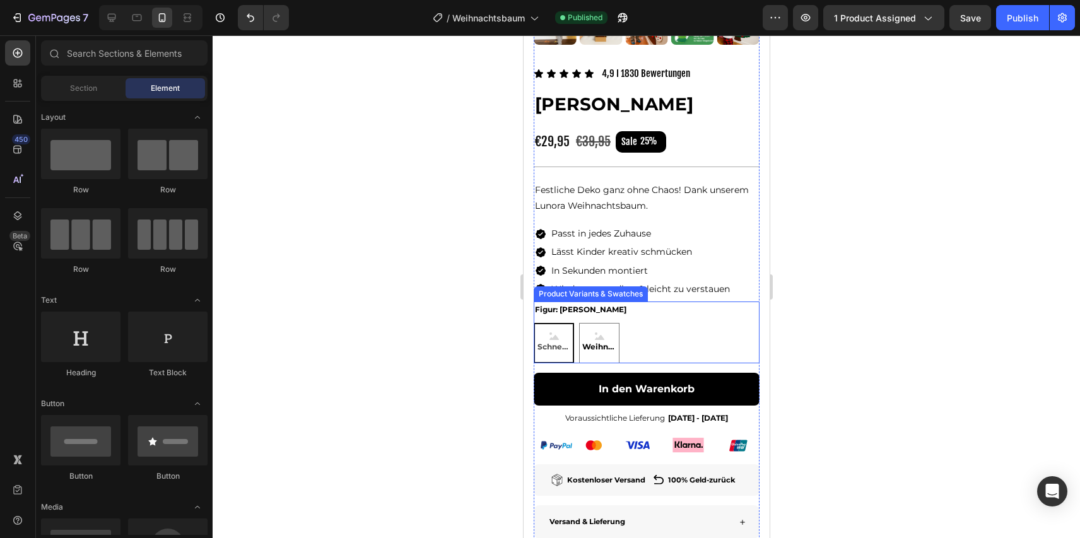
click at [565, 318] on legend "Figur: [PERSON_NAME]" at bounding box center [580, 310] width 94 height 16
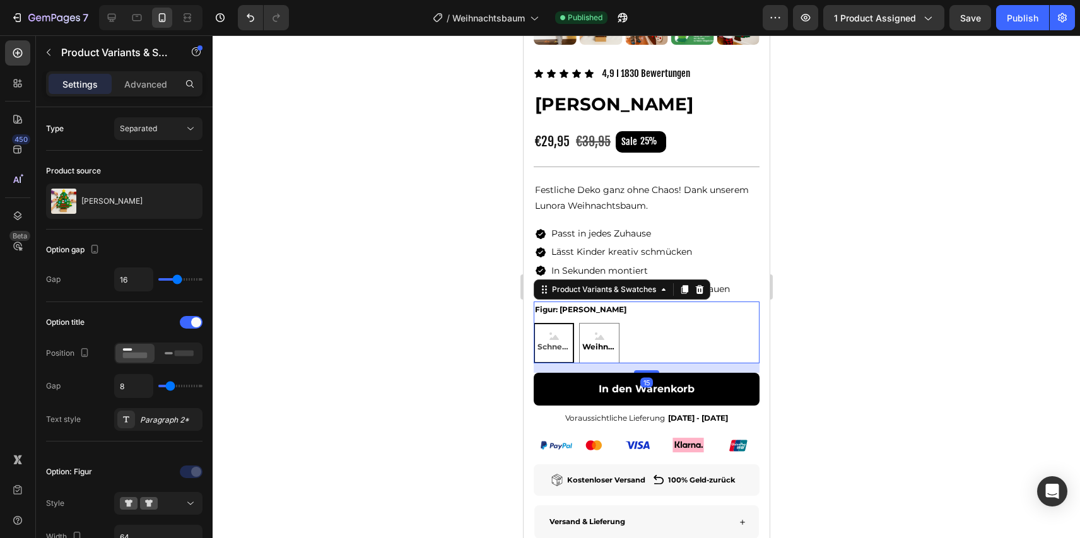
click at [615, 338] on div "Figur: Schneemann Schneemann Schneemann Schneemann Weihnachtsbaum Weihnachtsbau…" at bounding box center [646, 333] width 226 height 62
click at [602, 318] on legend "Figur: [PERSON_NAME]" at bounding box center [580, 310] width 94 height 16
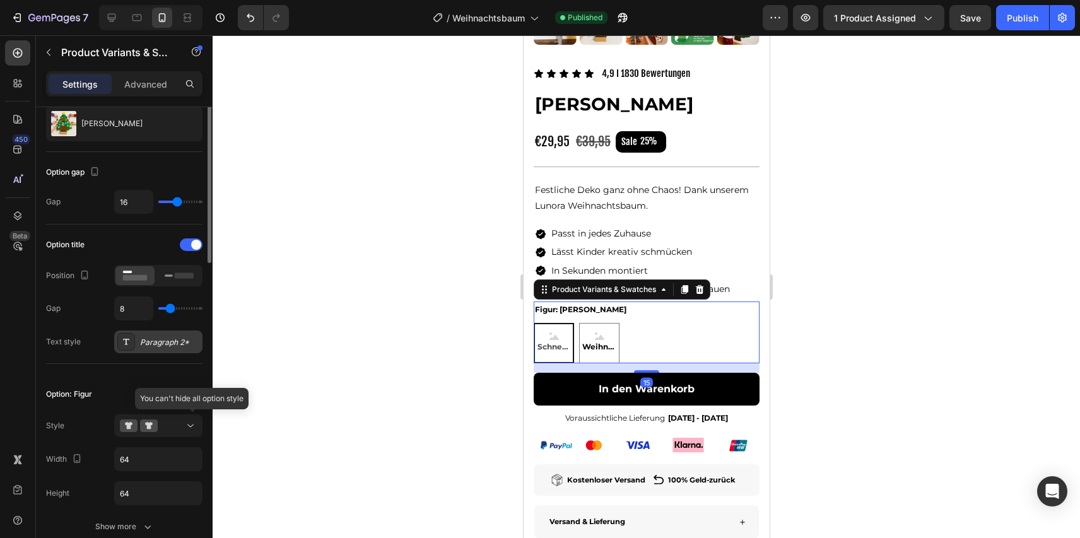
scroll to position [94, 0]
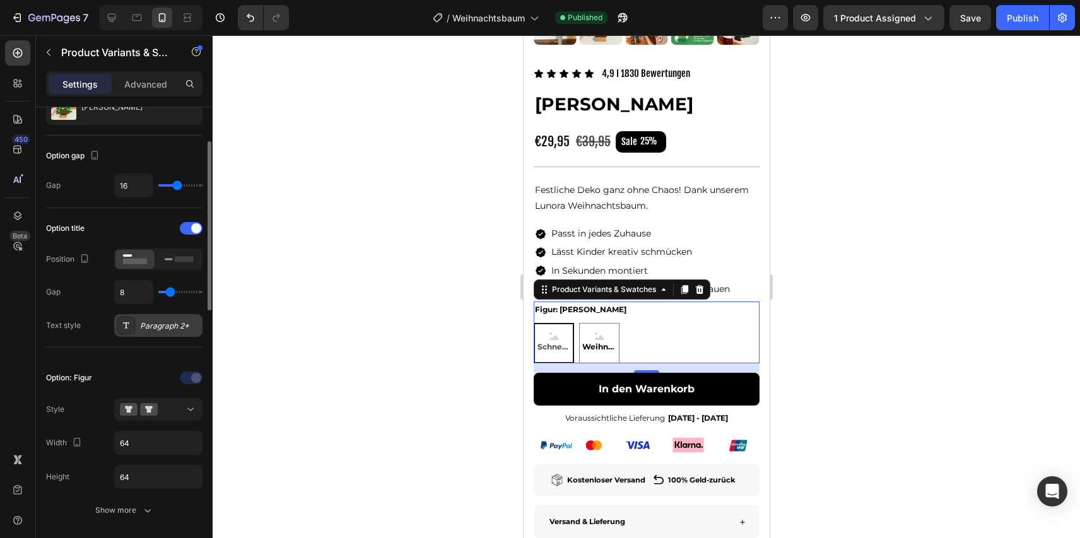
click at [162, 331] on div "Paragraph 2*" at bounding box center [169, 325] width 59 height 11
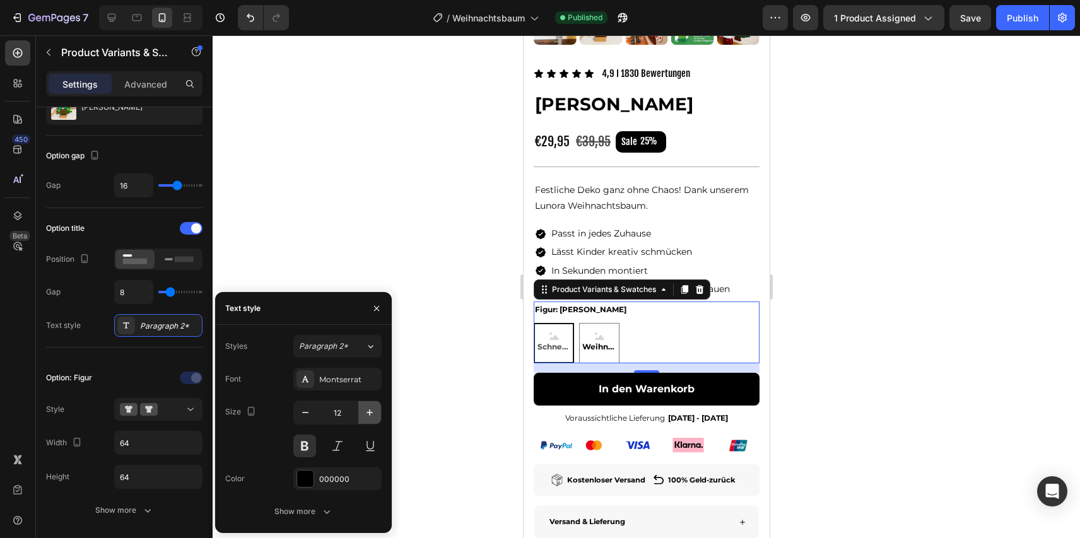
click at [368, 404] on button "button" at bounding box center [369, 412] width 23 height 23
type input "14"
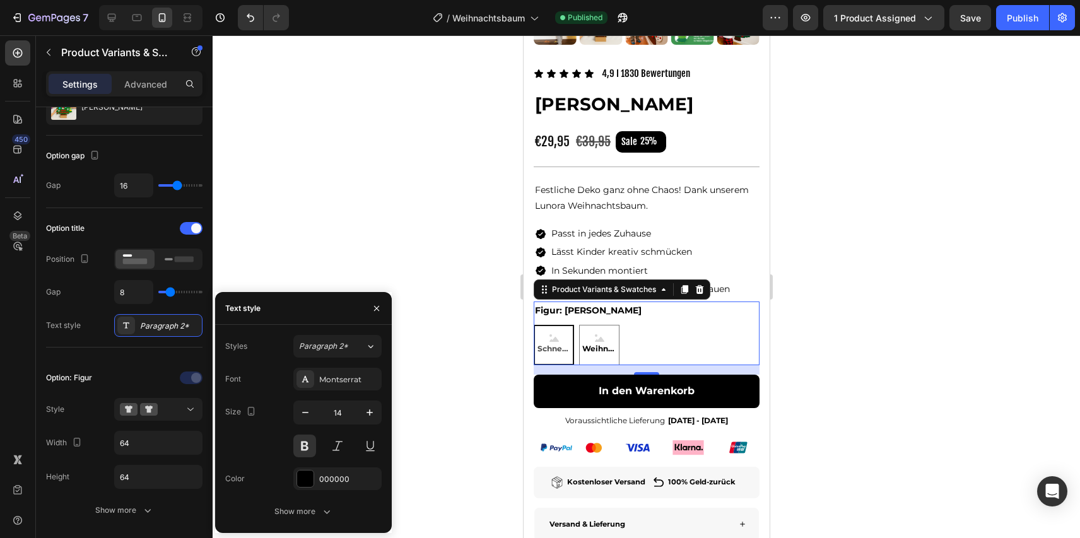
click at [442, 334] on div at bounding box center [646, 286] width 867 height 503
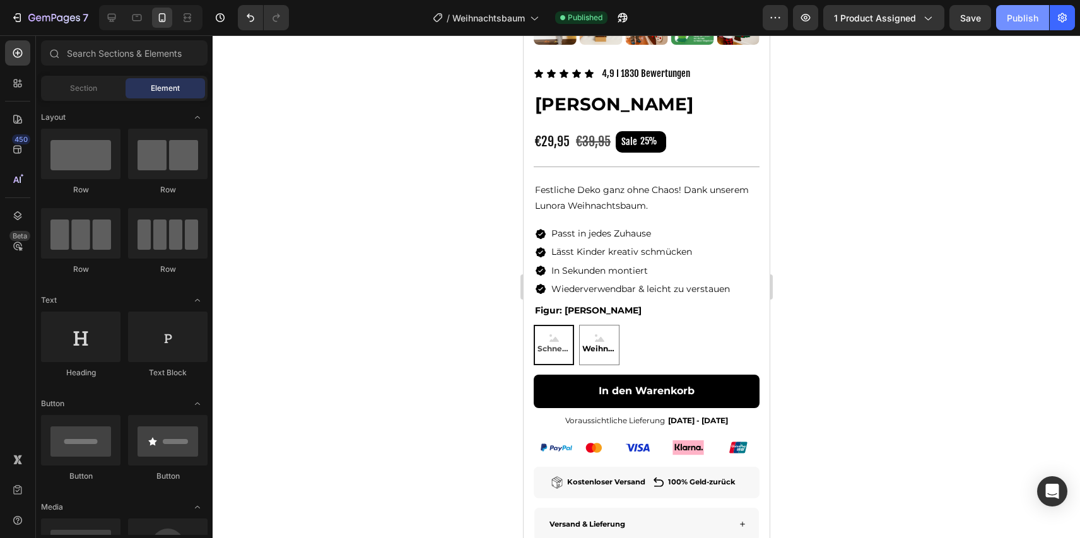
click at [1021, 7] on button "Publish" at bounding box center [1022, 17] width 53 height 25
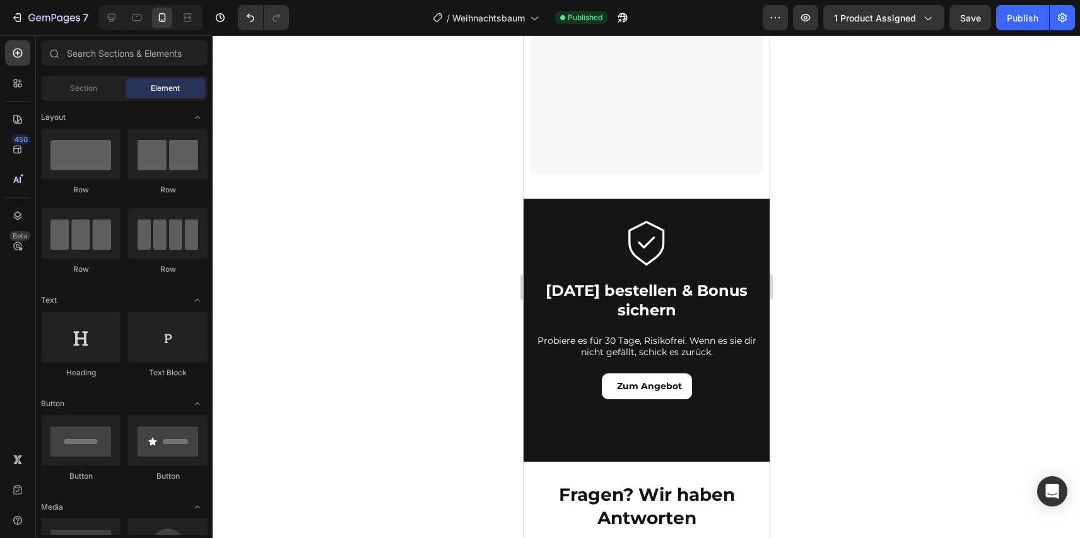
scroll to position [5325, 0]
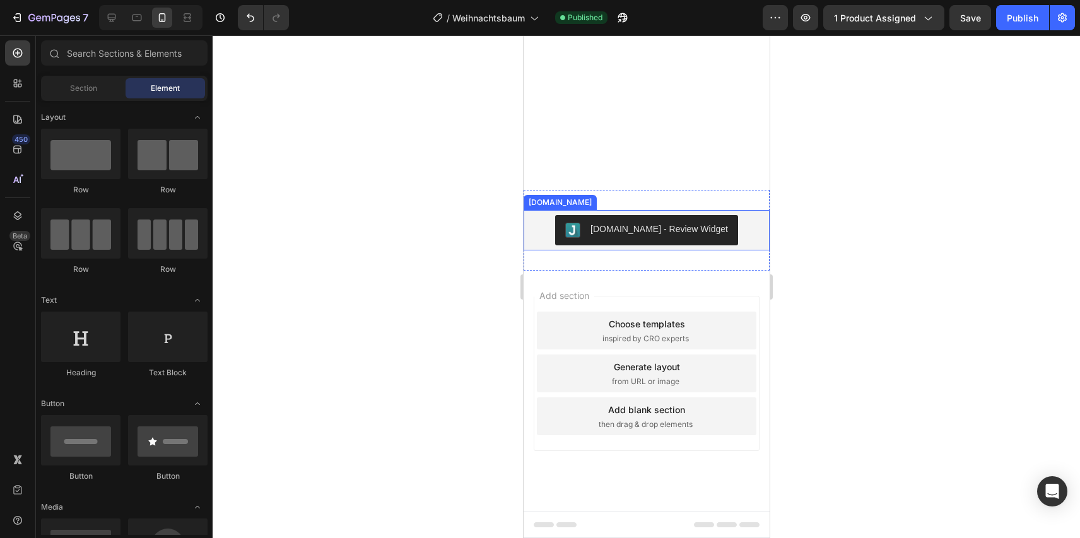
click at [736, 226] on div "Judge.me - Review Widget" at bounding box center [646, 230] width 236 height 30
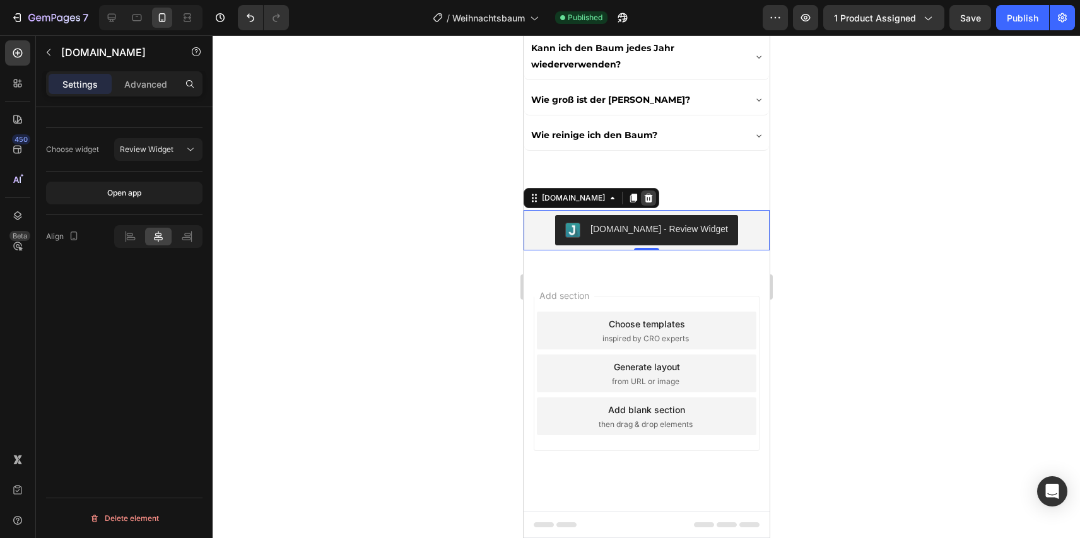
click at [643, 194] on icon at bounding box center [648, 198] width 10 height 10
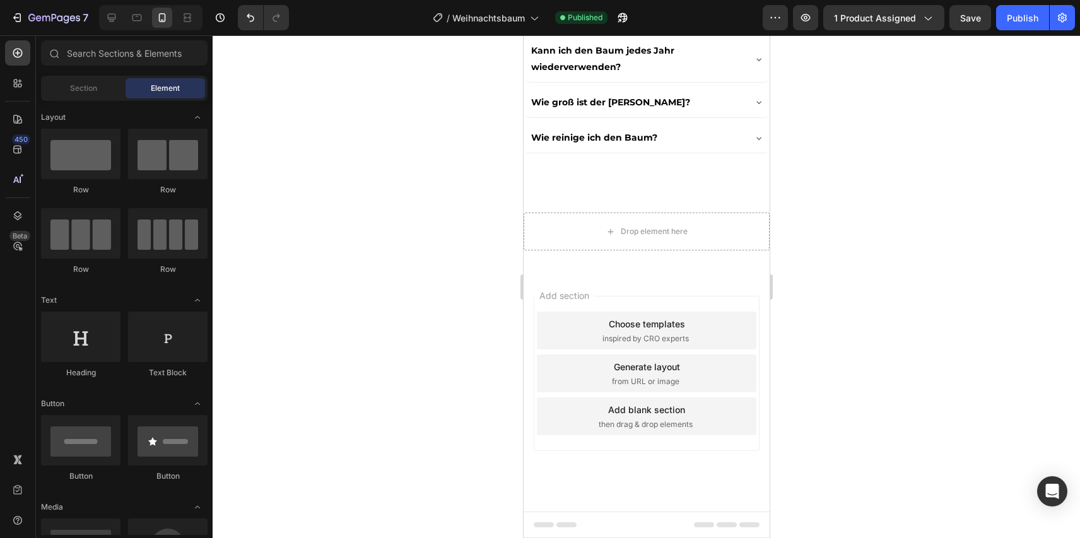
scroll to position [5007, 0]
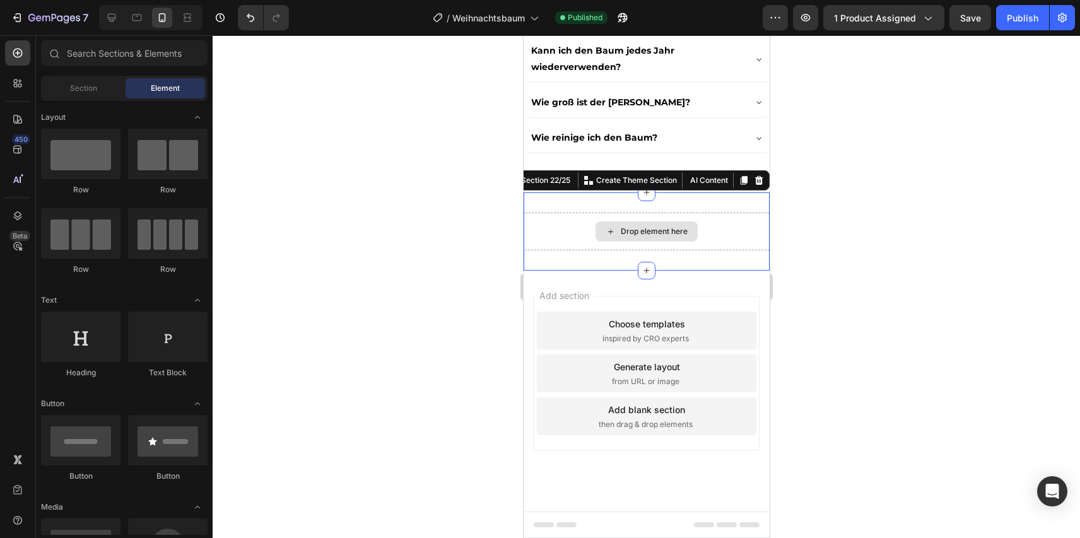
click at [713, 216] on div "Drop element here" at bounding box center [646, 232] width 246 height 38
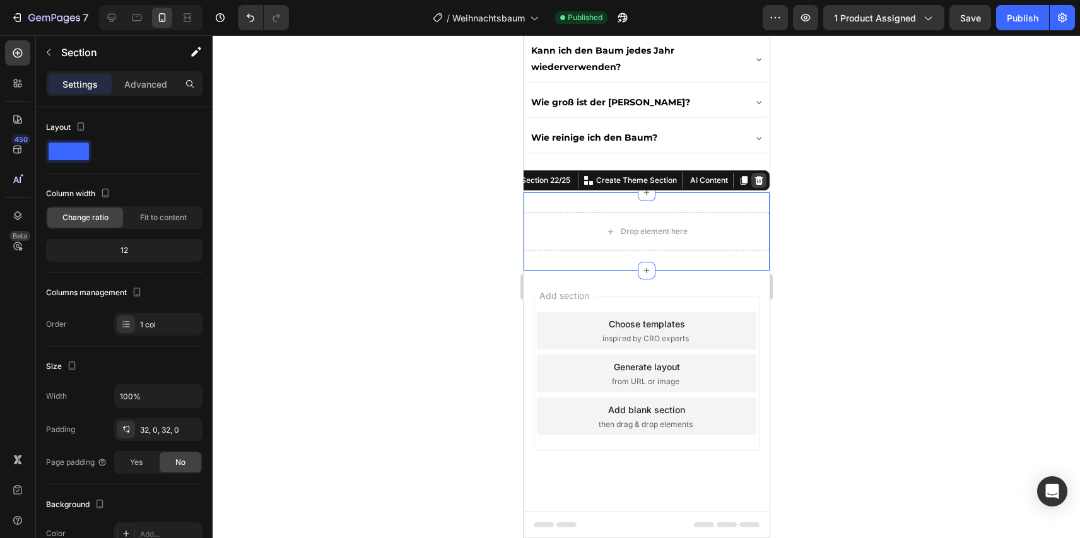
click at [760, 184] on icon at bounding box center [758, 180] width 8 height 9
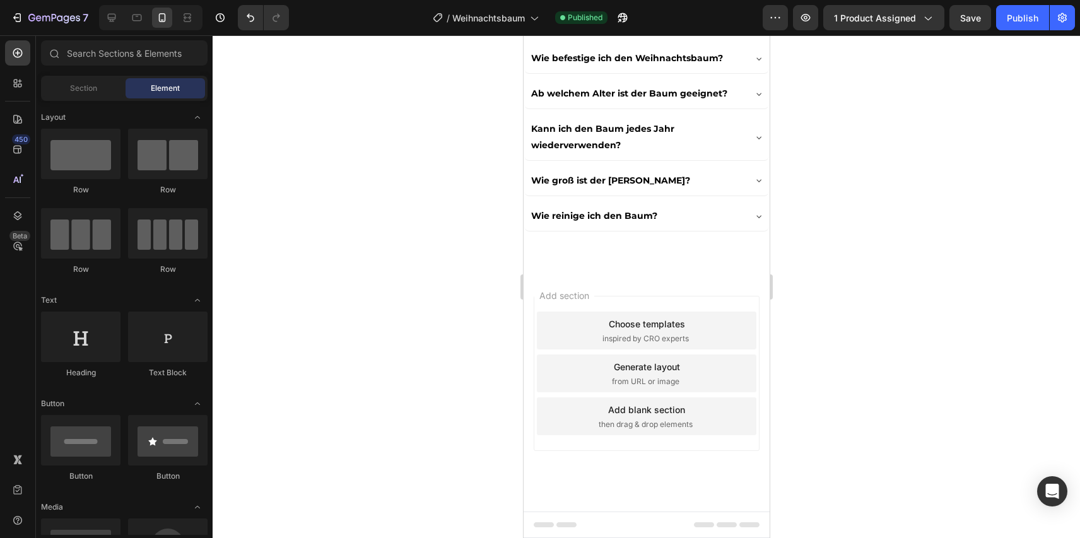
scroll to position [4929, 0]
click at [1016, 28] on button "Publish" at bounding box center [1022, 17] width 53 height 25
